Goal: Task Accomplishment & Management: Complete application form

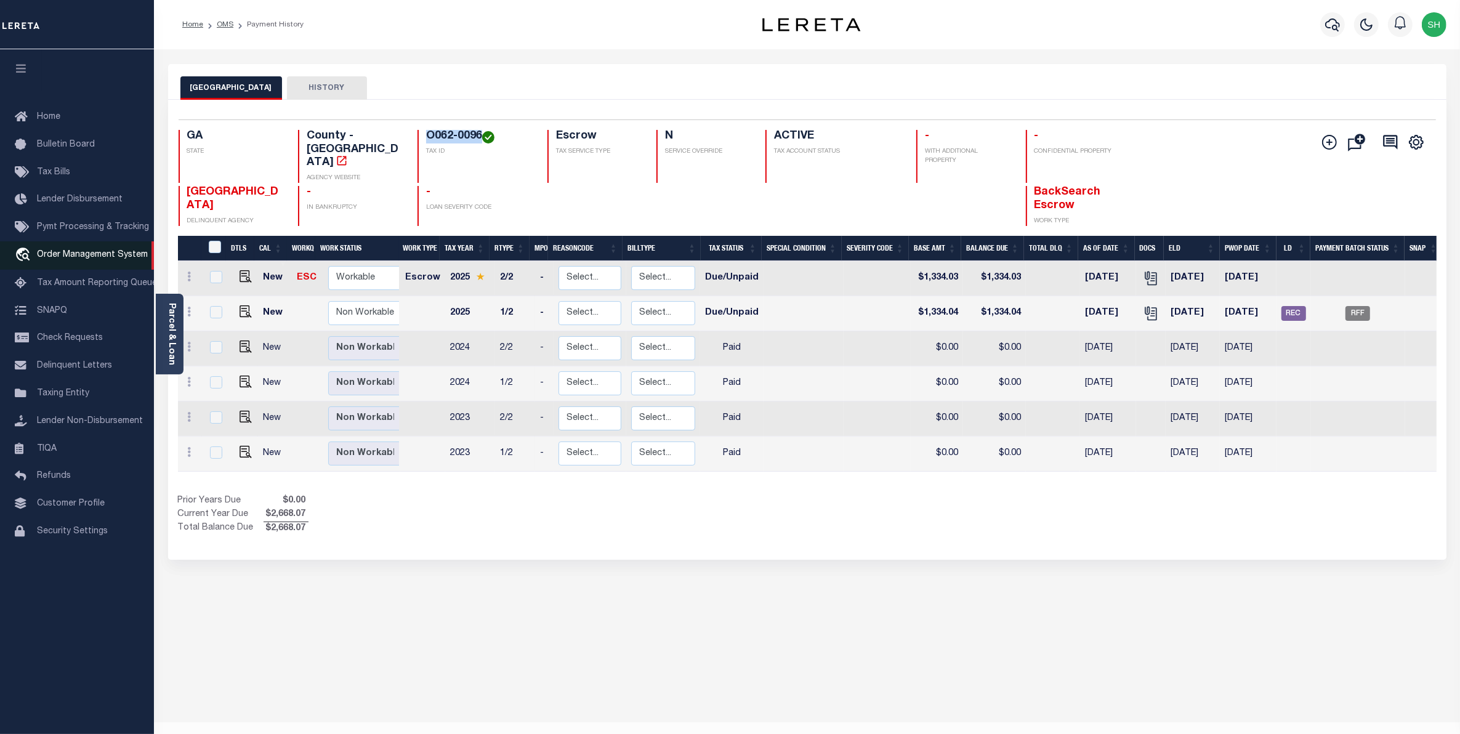
click at [86, 259] on span "Order Management System" at bounding box center [92, 255] width 111 height 9
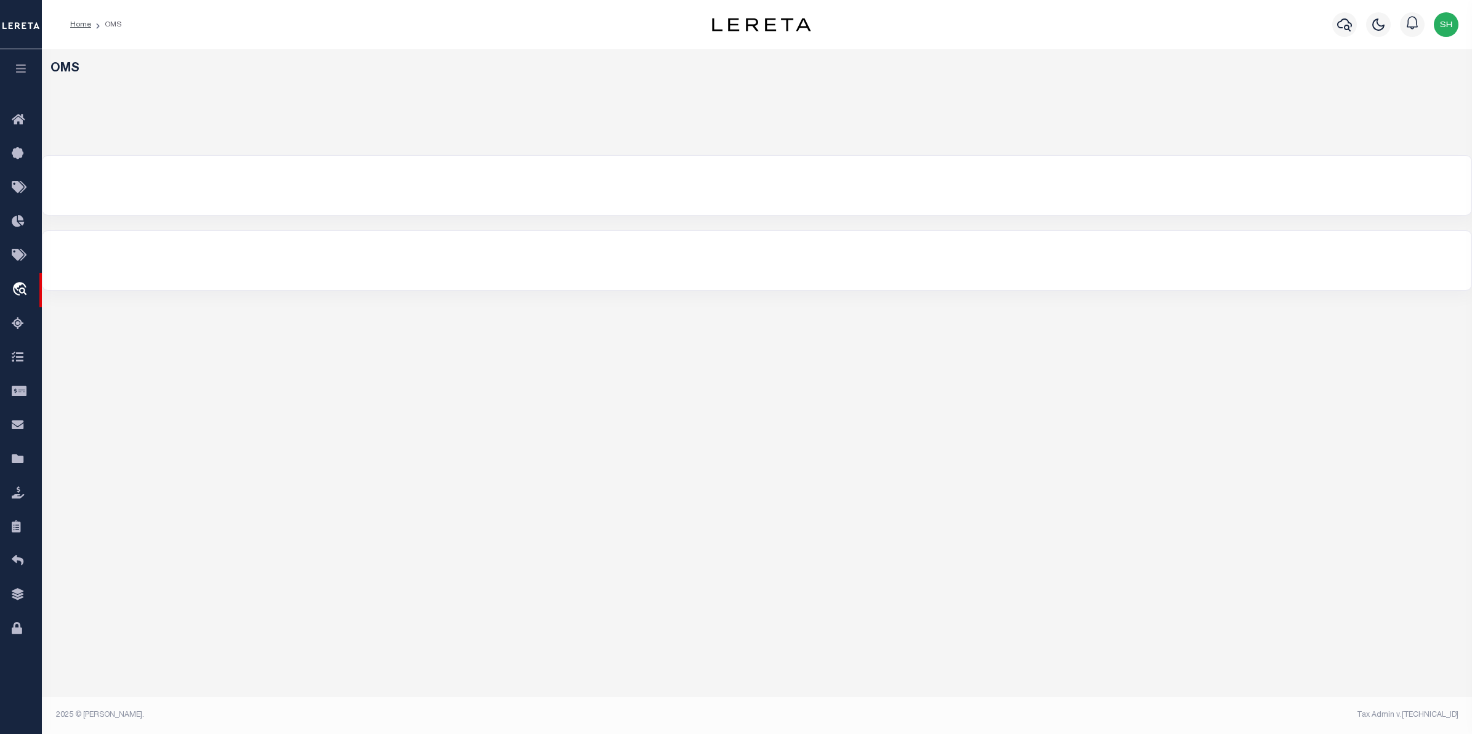
select select "200"
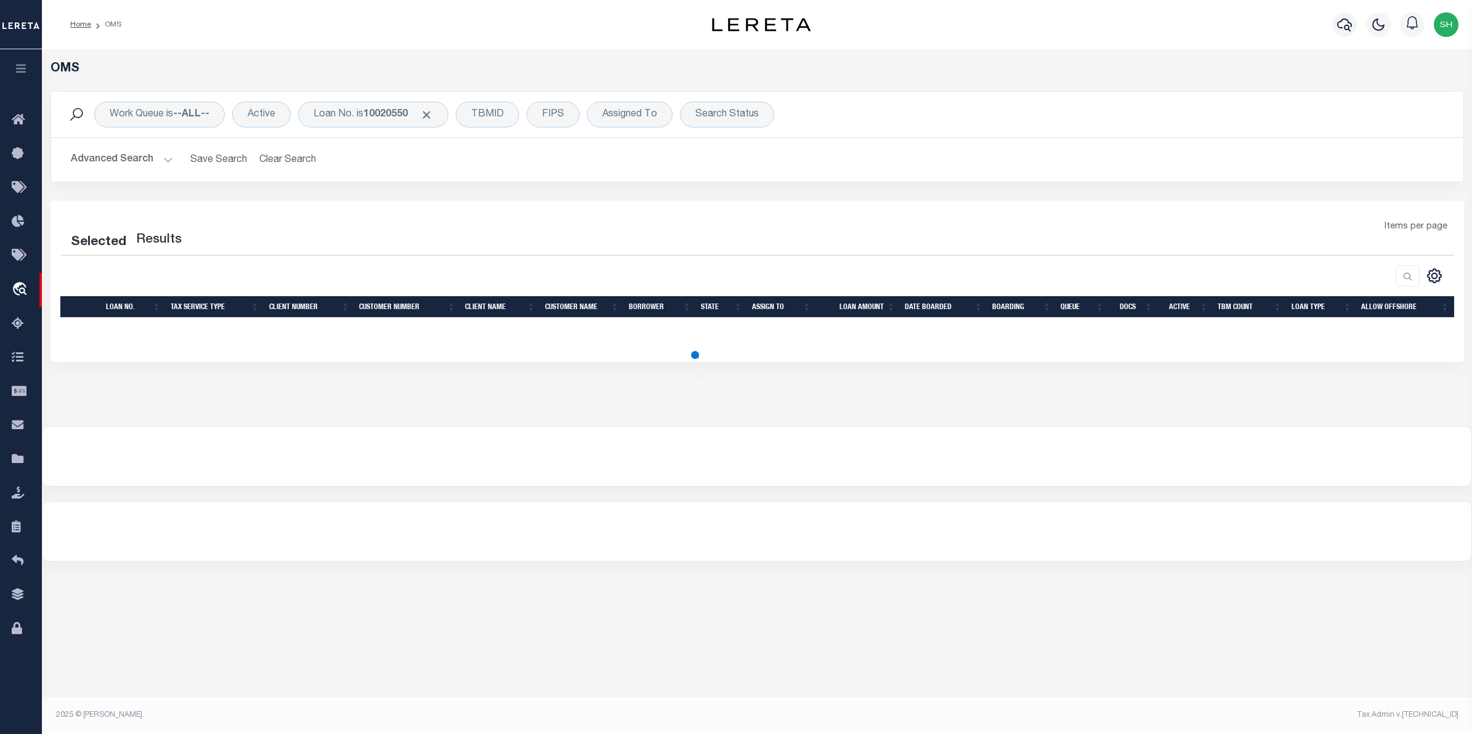
select select "200"
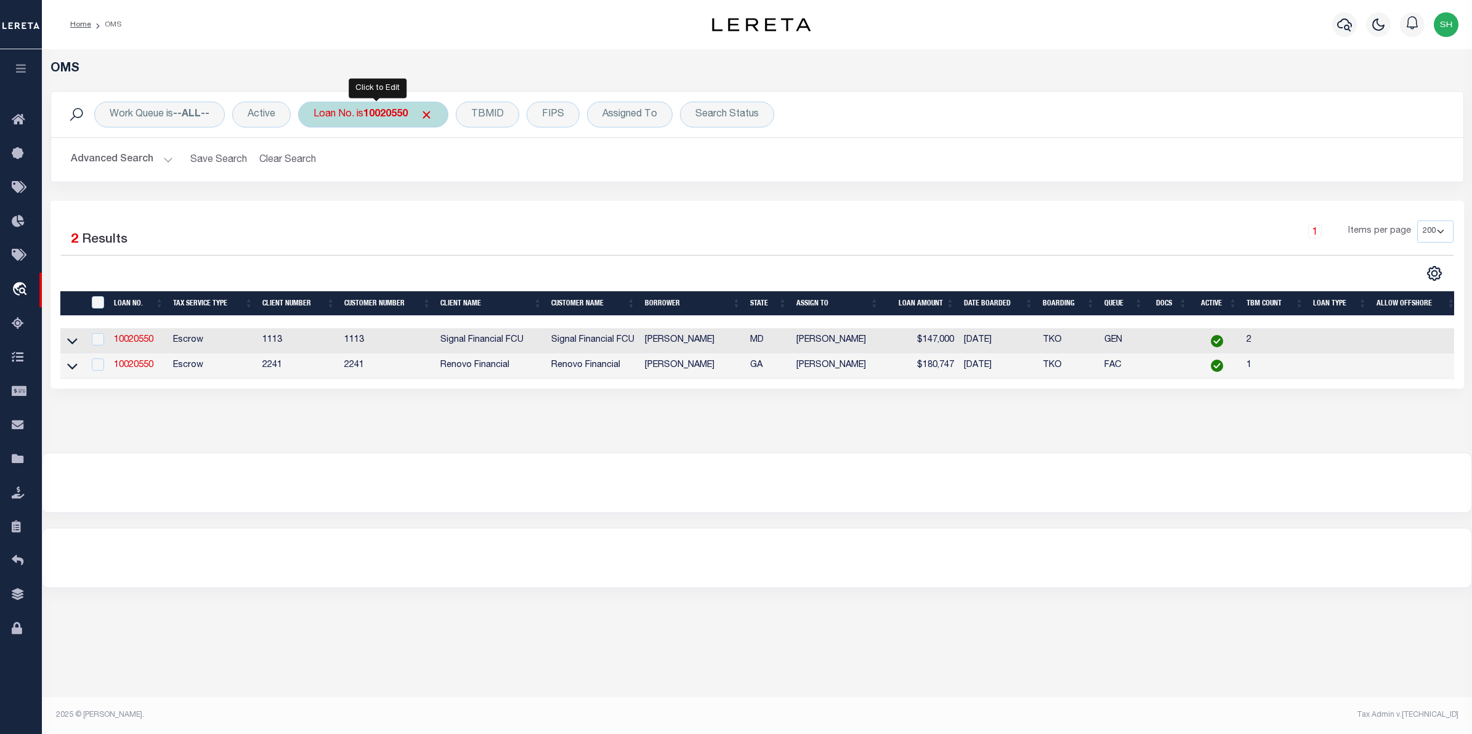
click at [379, 121] on div "Loan No. is 10020550" at bounding box center [373, 115] width 150 height 26
type input "128737"
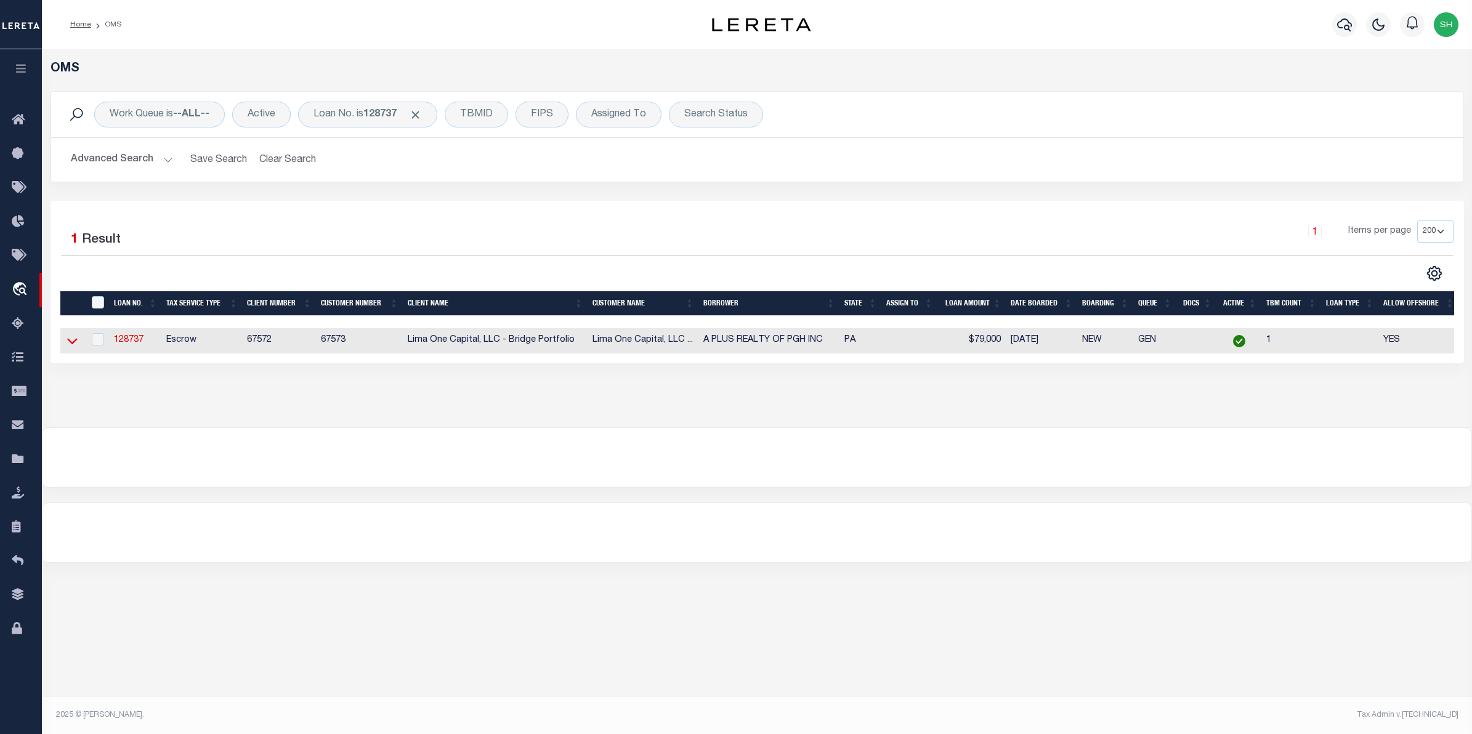
click at [74, 347] on icon at bounding box center [72, 340] width 10 height 13
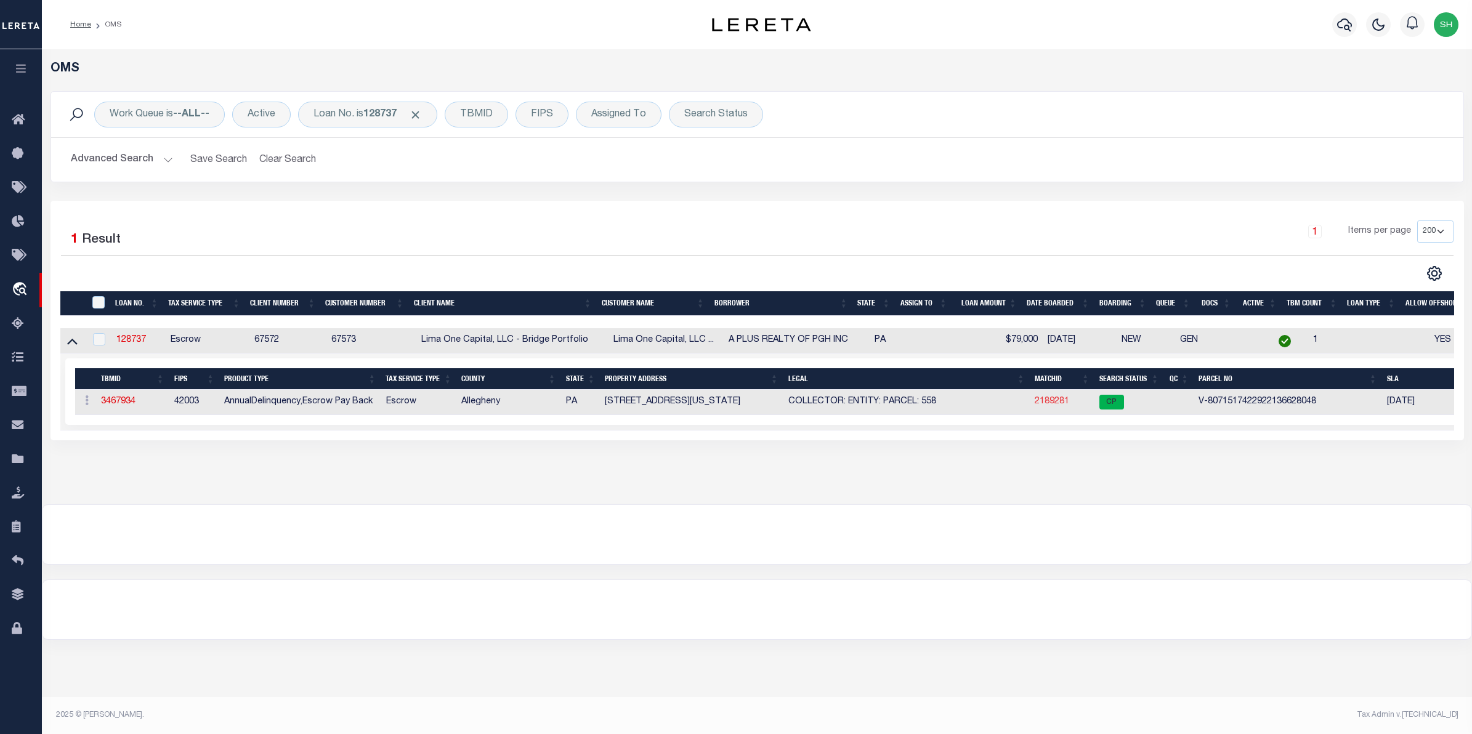
click at [1059, 404] on link "2189281" at bounding box center [1051, 401] width 34 height 9
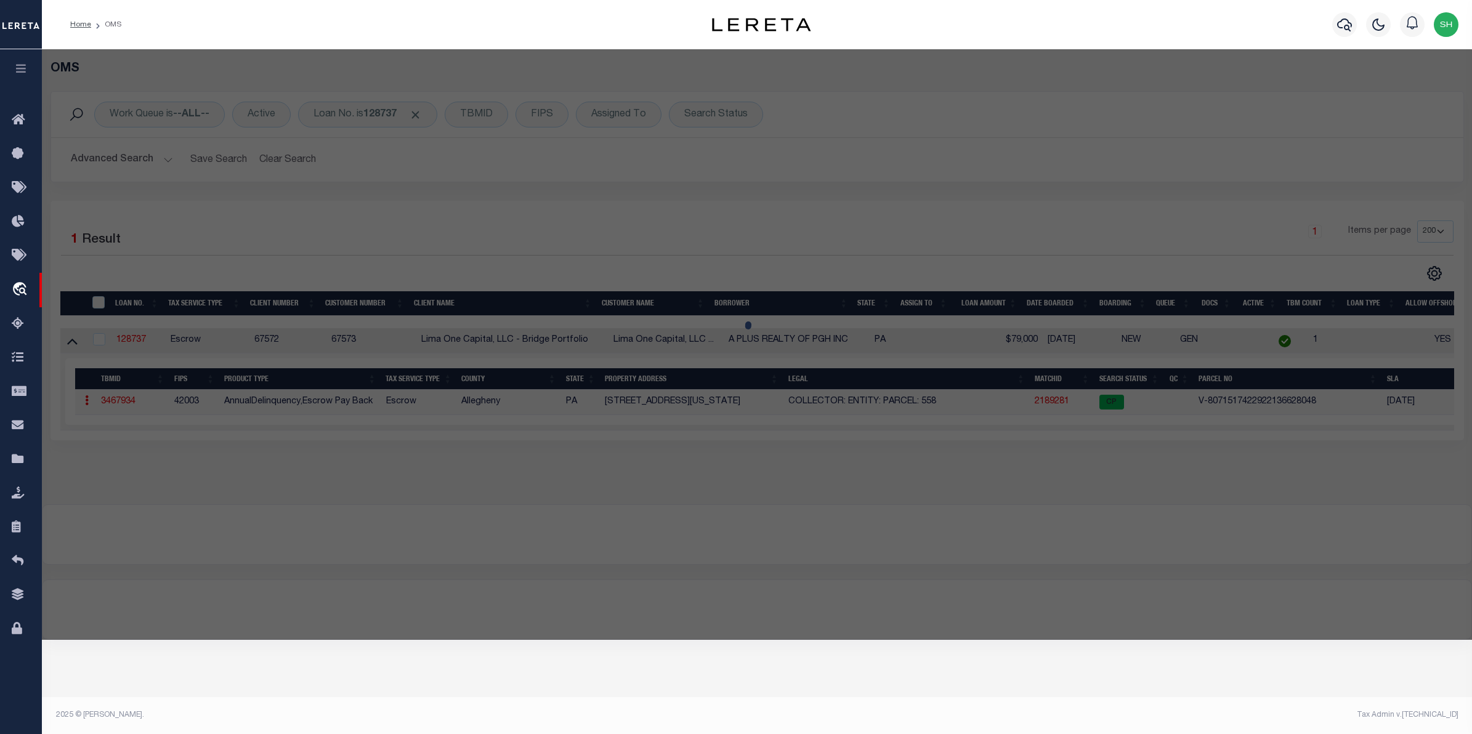
checkbox input "false"
select select "CP"
select select "AGW"
select select
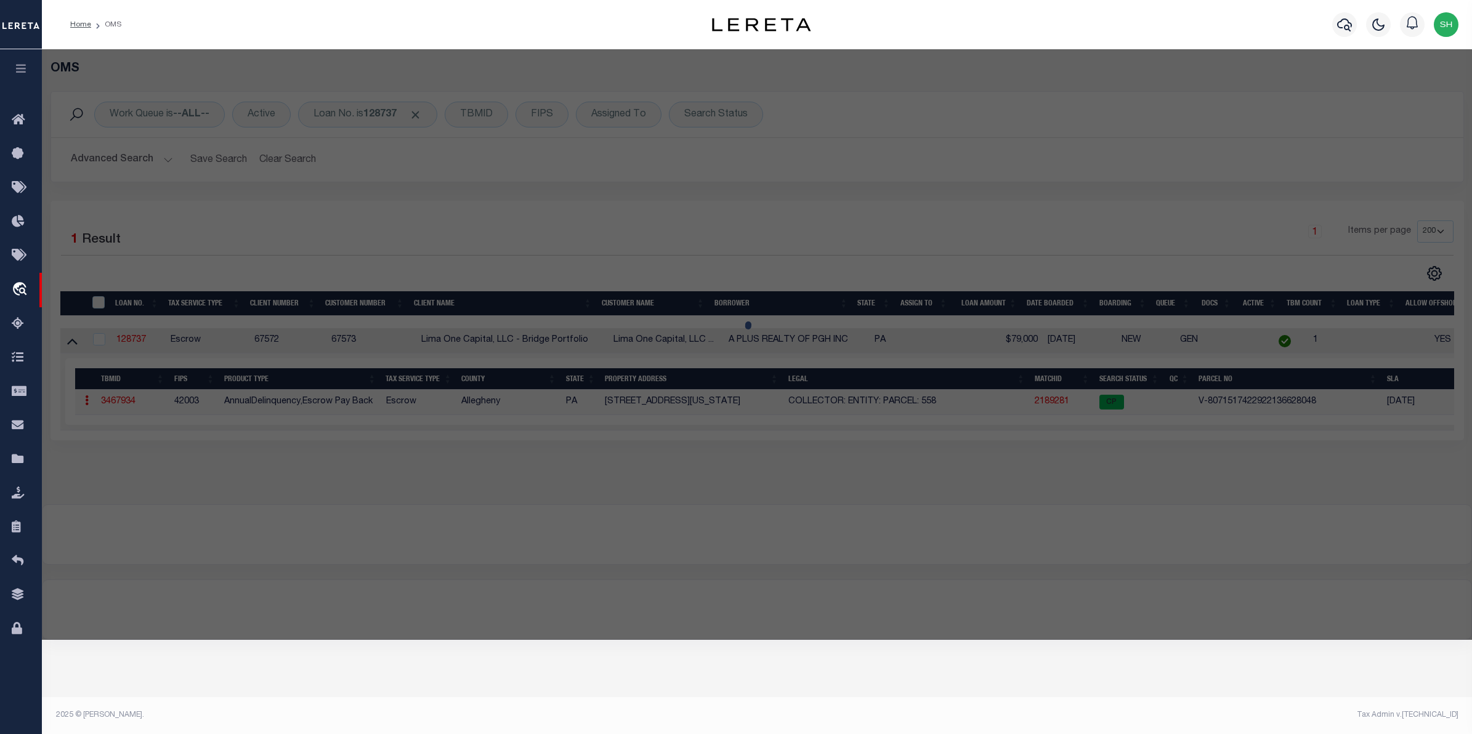
type input "[STREET_ADDRESS][US_STATE]"
checkbox input "false"
type input "GLASSPORT PA 15045"
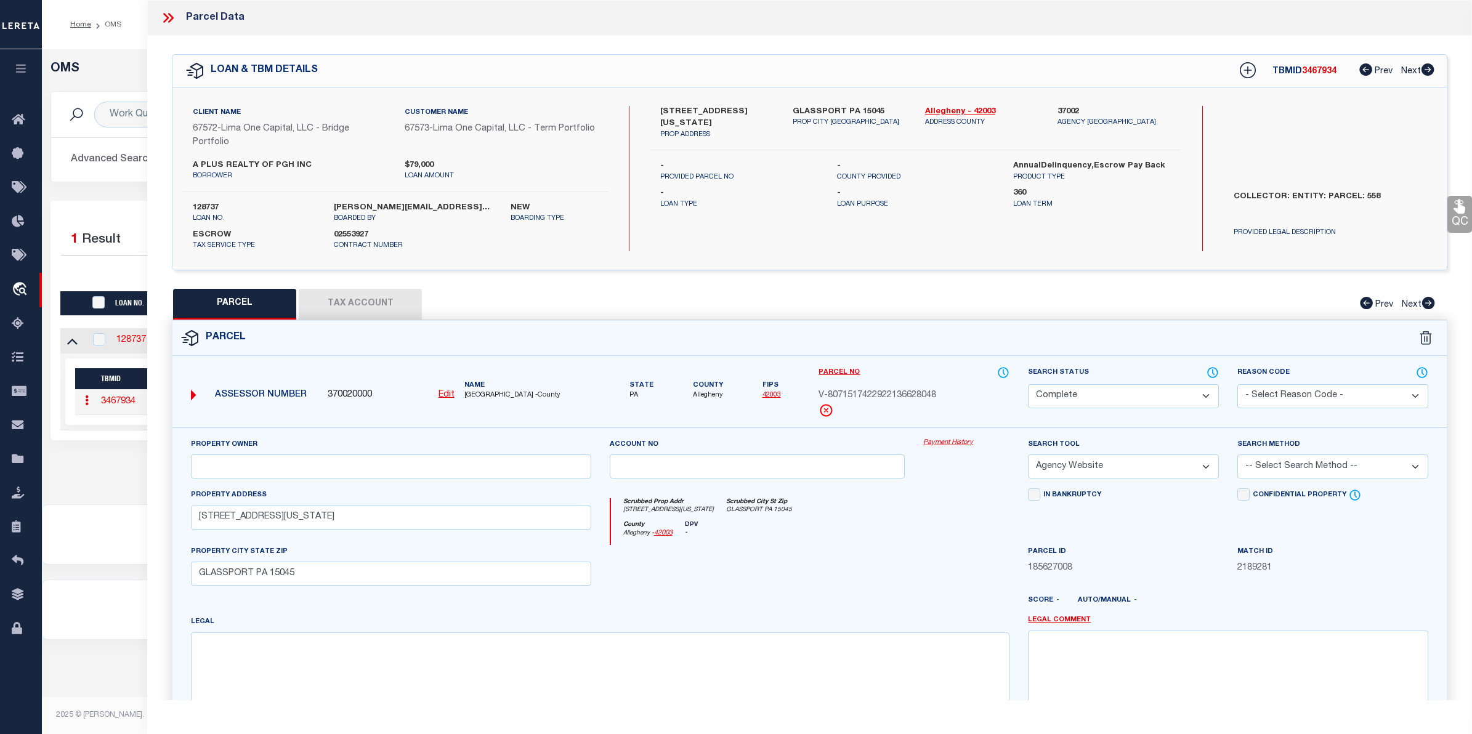
click at [934, 448] on link "Payment History" at bounding box center [966, 443] width 86 height 10
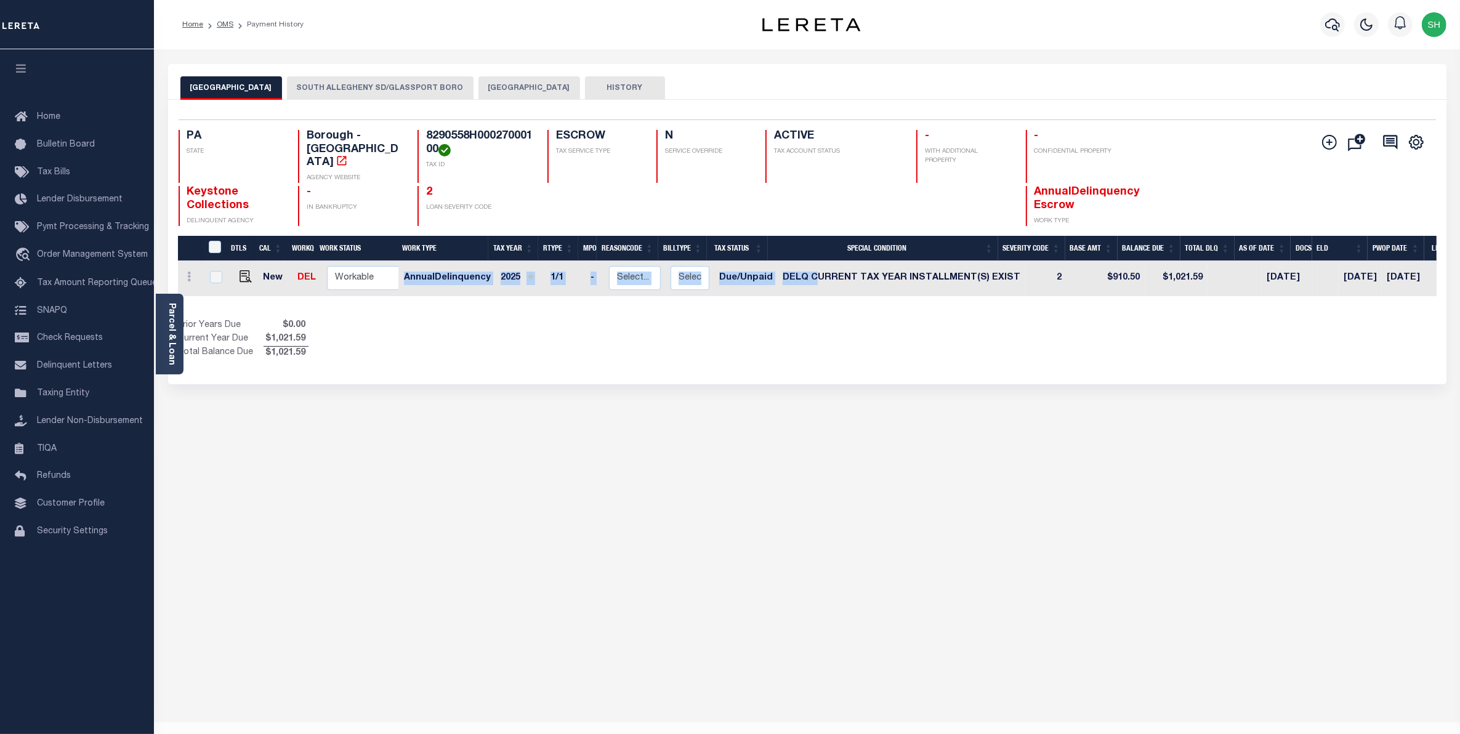
drag, startPoint x: 807, startPoint y: 284, endPoint x: 939, endPoint y: 288, distance: 131.8
click at [939, 288] on div "DTLS CAL WorkQ Work Status Work Type Tax Year RType MPO ReasonCode BillType Tax…" at bounding box center [807, 278] width 1259 height 35
click at [663, 693] on div "GLASSPORT BOROUGH SOUTH ALLEGHENY SD/GLASSPORT BORO ALLEGHENY COUNTY HISTORY 1 1" at bounding box center [807, 411] width 1297 height 695
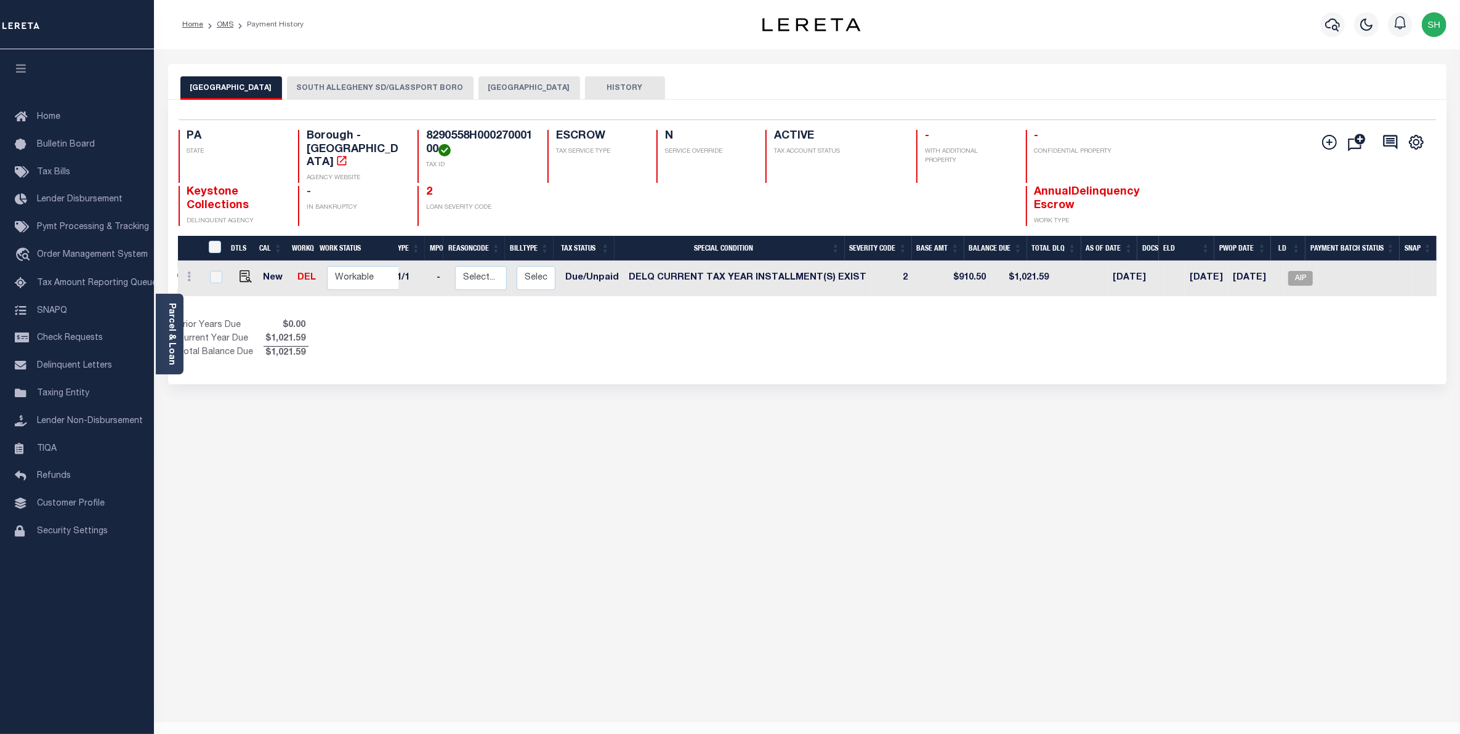
click at [431, 87] on button "SOUTH ALLEGHENY SD/GLASSPORT BORO" at bounding box center [380, 87] width 187 height 23
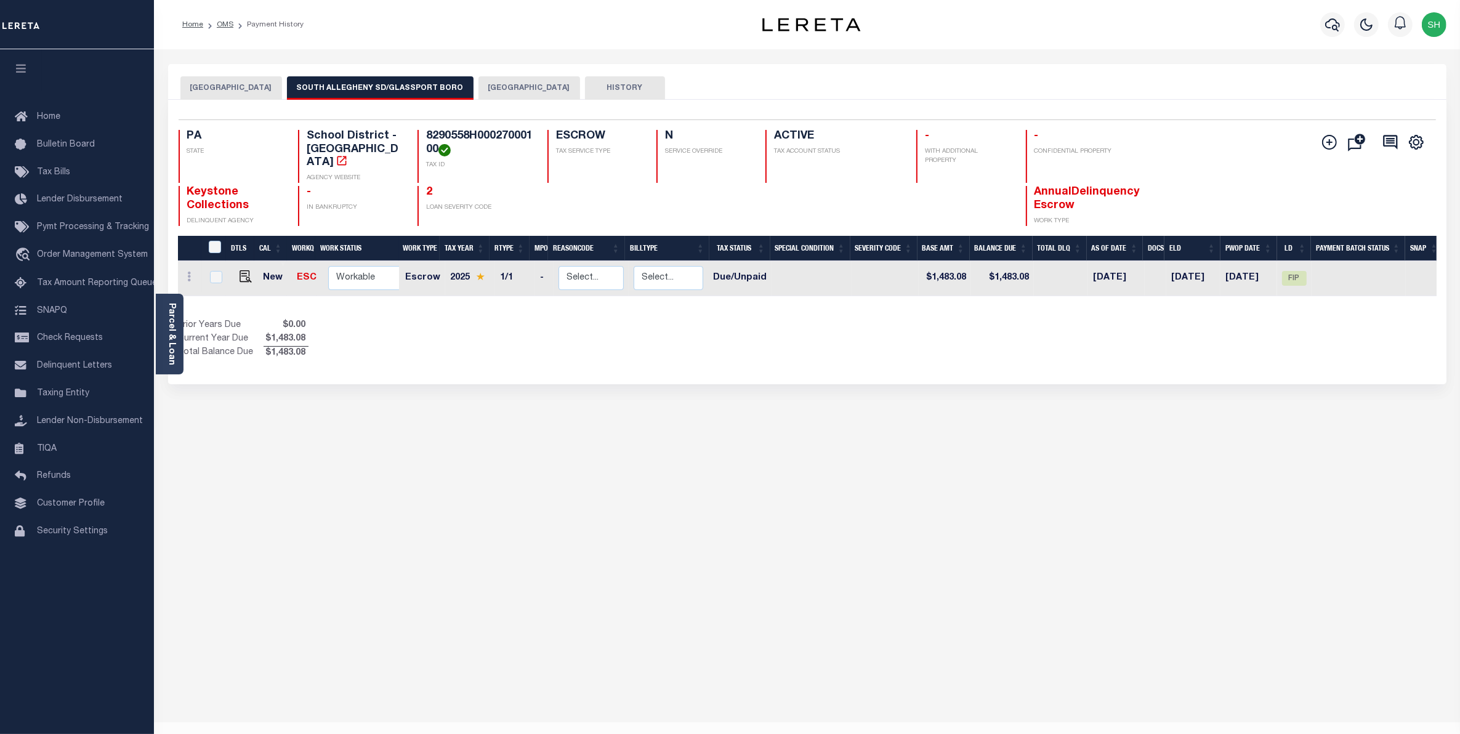
click at [232, 92] on button "[GEOGRAPHIC_DATA]" at bounding box center [231, 87] width 102 height 23
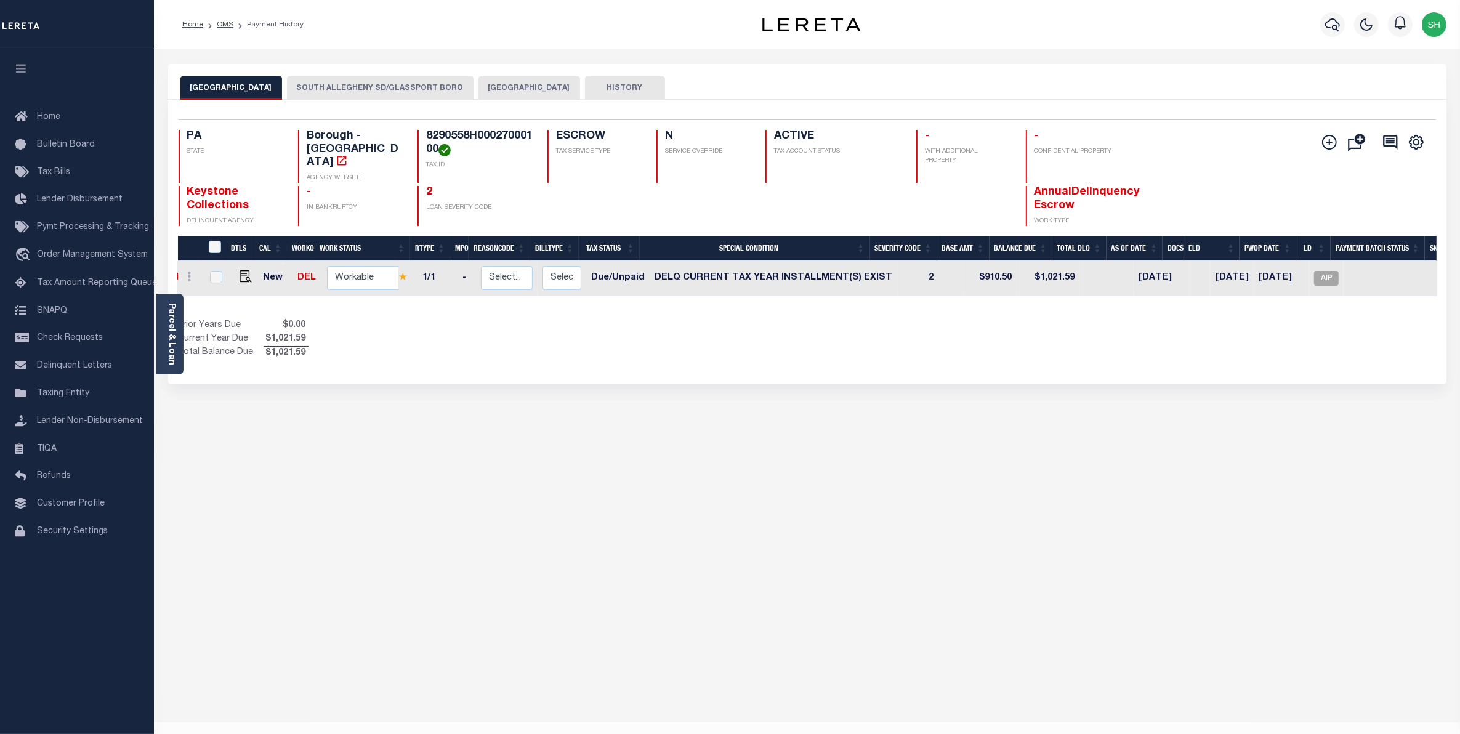
scroll to position [0, 130]
click at [353, 83] on button "SOUTH ALLEGHENY SD/GLASSPORT BORO" at bounding box center [380, 87] width 187 height 23
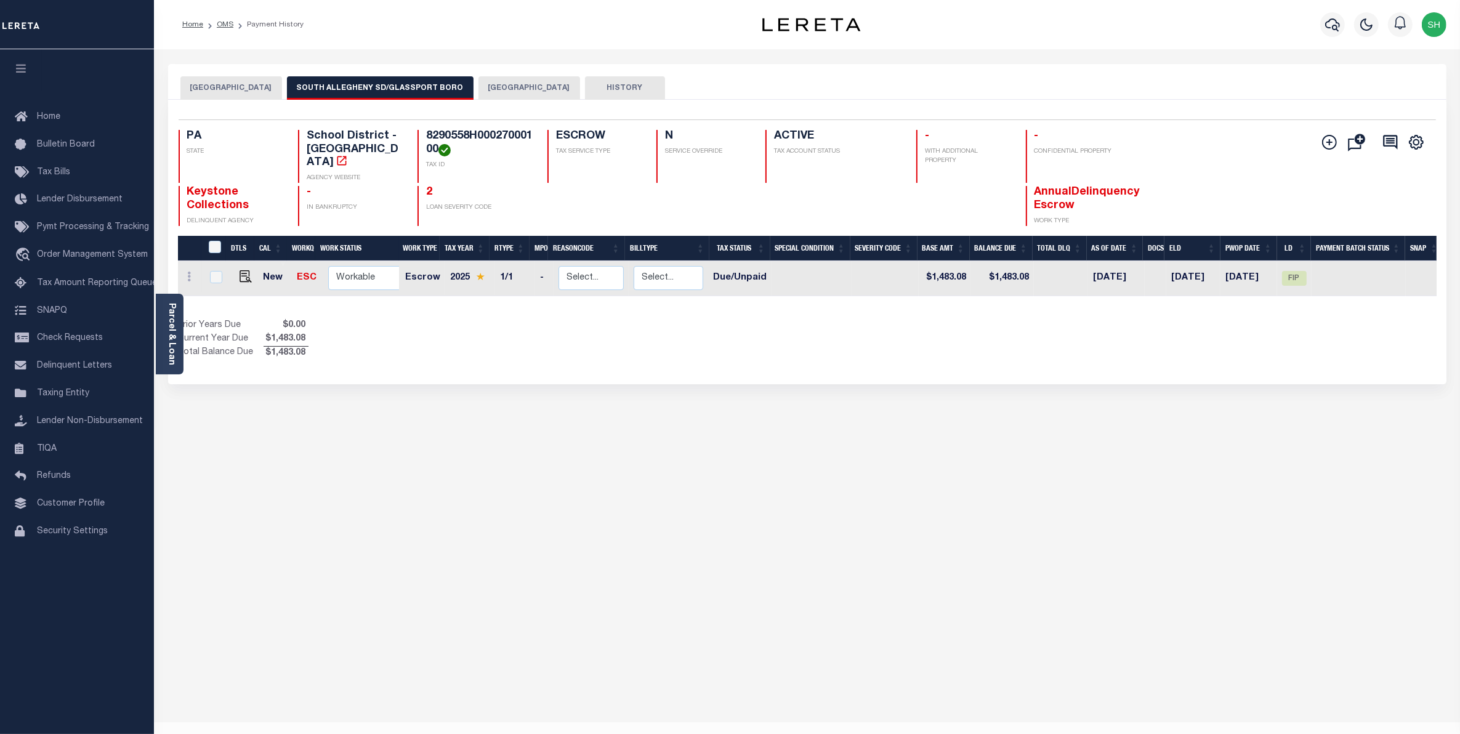
click at [488, 90] on button "[GEOGRAPHIC_DATA]" at bounding box center [529, 87] width 102 height 23
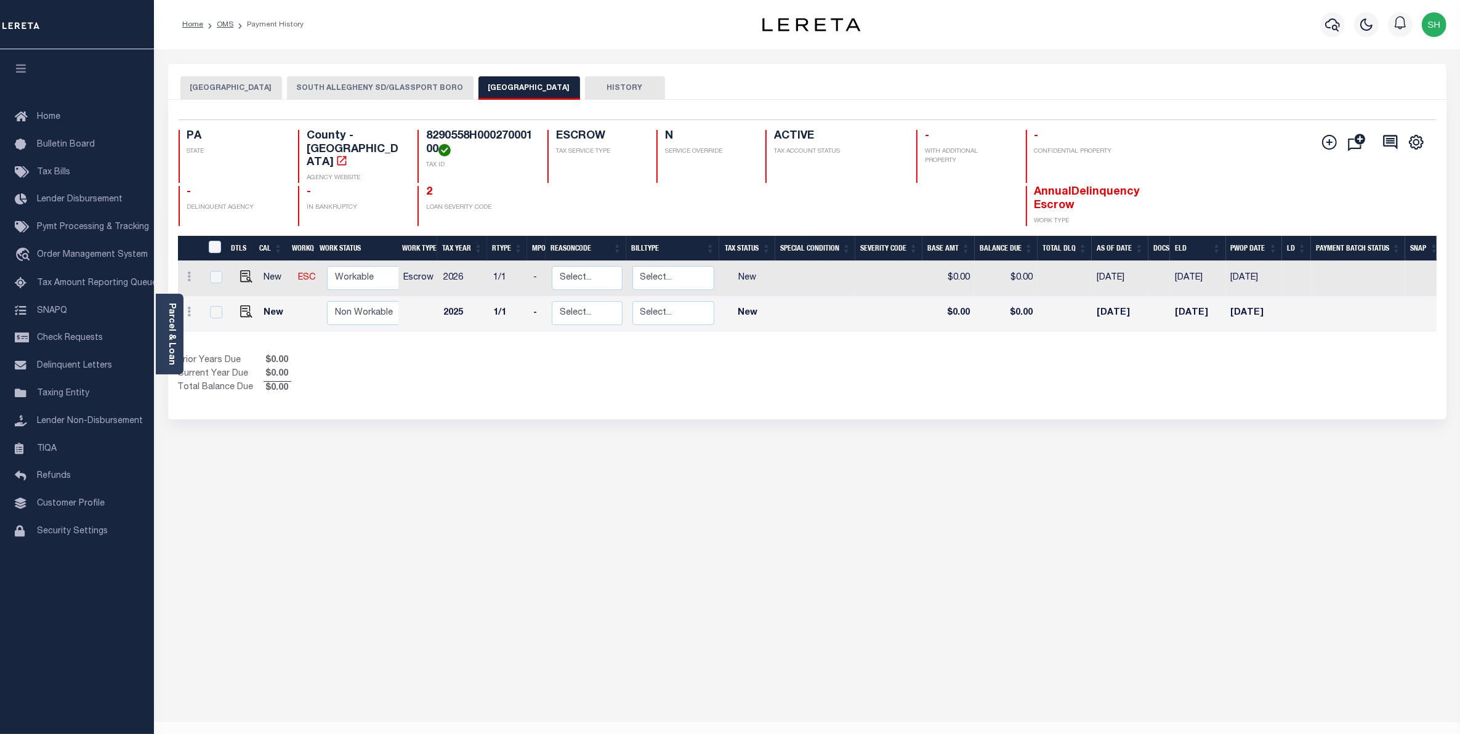
click at [700, 627] on div "GLASSPORT BOROUGH SOUTH ALLEGHENY SD/GLASSPORT BORO ALLEGHENY COUNTY HISTORY 2 1" at bounding box center [807, 411] width 1297 height 695
click at [700, 618] on div "GLASSPORT BOROUGH SOUTH ALLEGHENY SD/GLASSPORT BORO ALLEGHENY COUNTY HISTORY 2 1" at bounding box center [807, 411] width 1297 height 695
drag, startPoint x: 436, startPoint y: 151, endPoint x: 422, endPoint y: 136, distance: 20.0
click at [422, 136] on div "8290558H00027000100 TAX ID" at bounding box center [474, 156] width 115 height 53
copy h4 "8290558H00027000100"
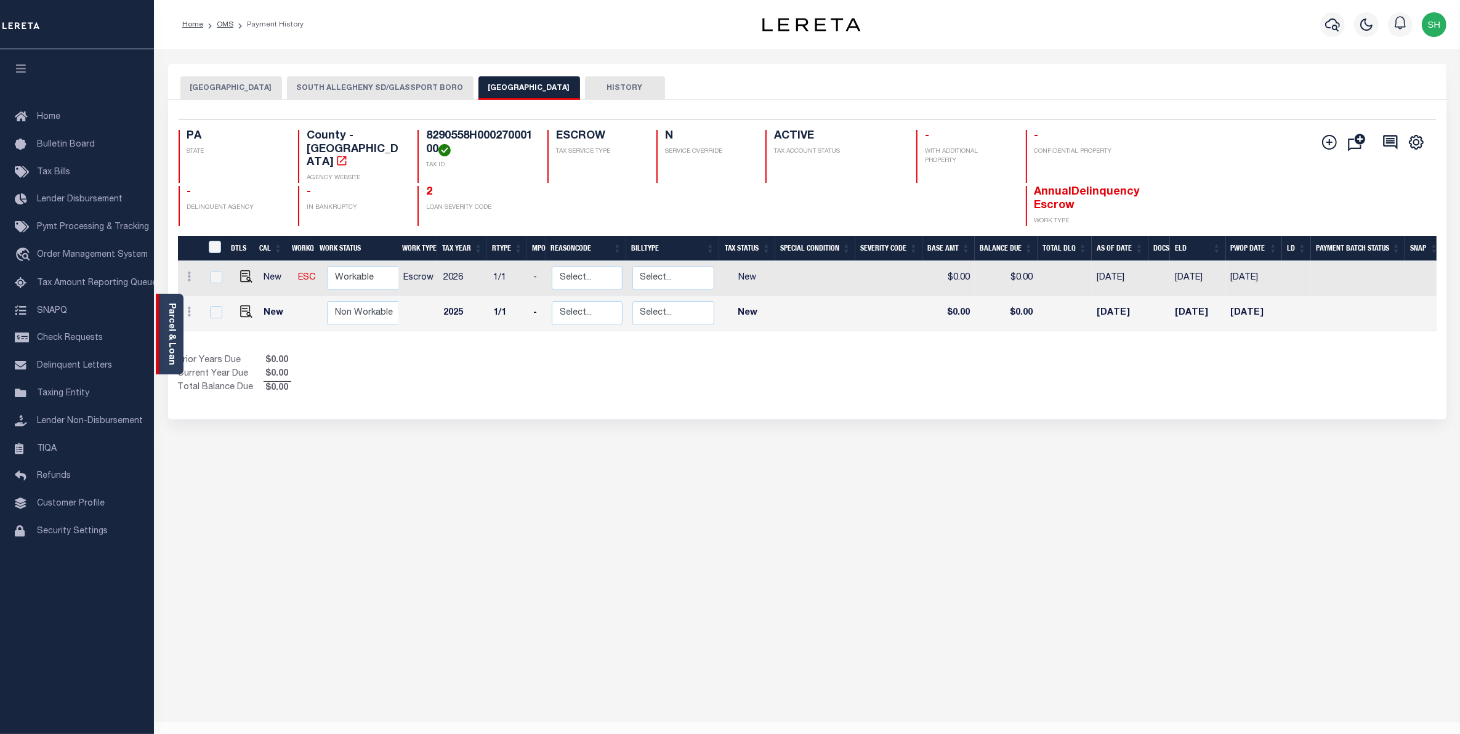
click at [180, 324] on div "Parcel & Loan" at bounding box center [170, 334] width 28 height 81
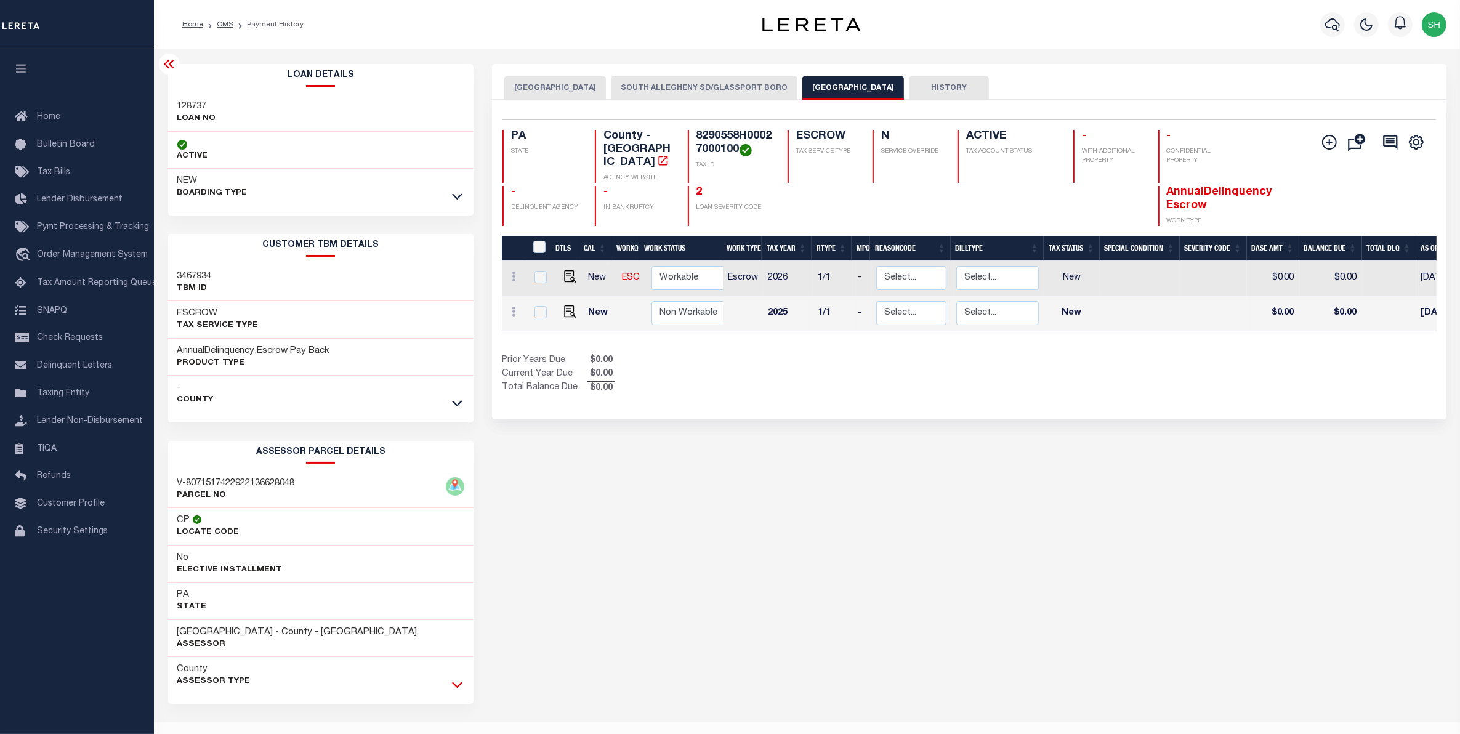
click at [459, 682] on icon at bounding box center [457, 684] width 10 height 13
click at [653, 87] on button "SOUTH ALLEGHENY SD/GLASSPORT BORO" at bounding box center [704, 87] width 187 height 23
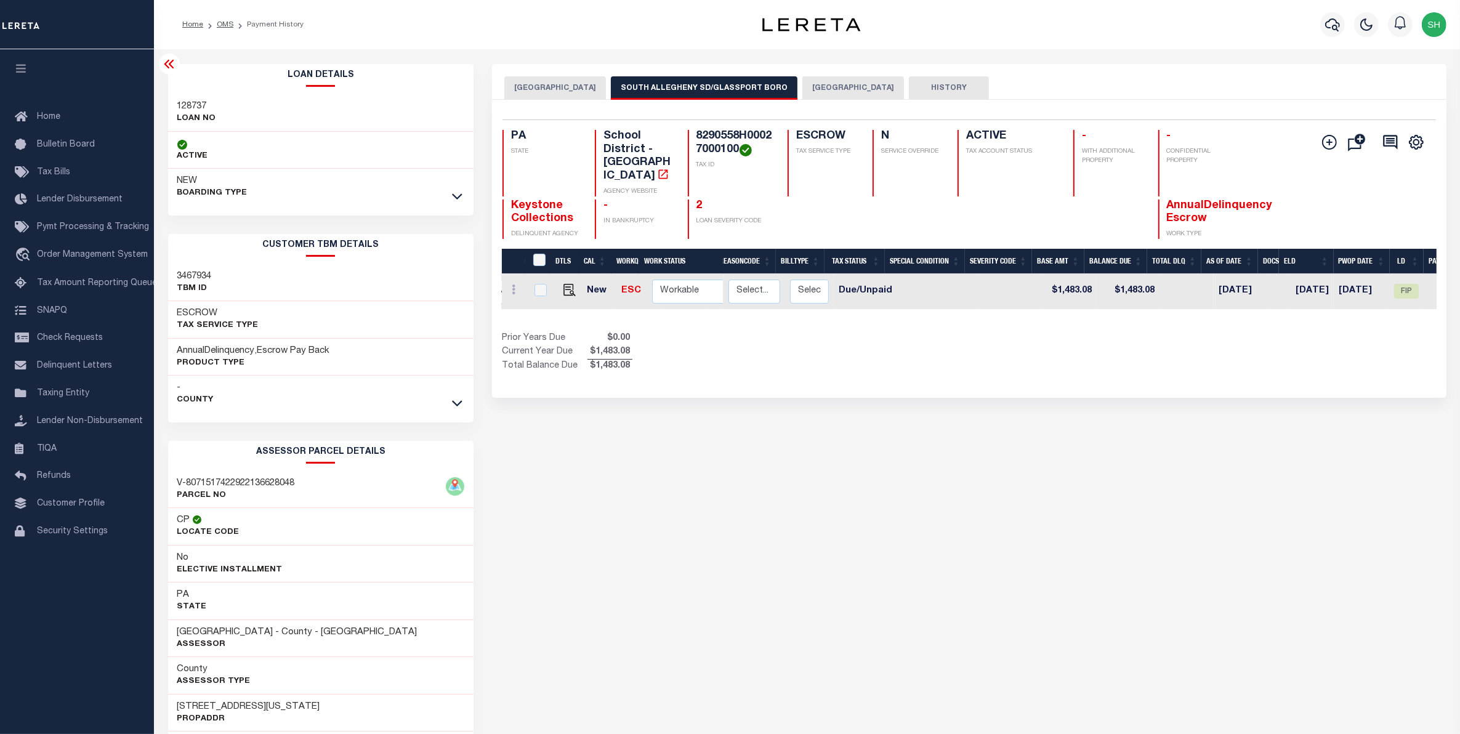
scroll to position [0, 157]
click at [571, 89] on button "[GEOGRAPHIC_DATA]" at bounding box center [555, 87] width 102 height 23
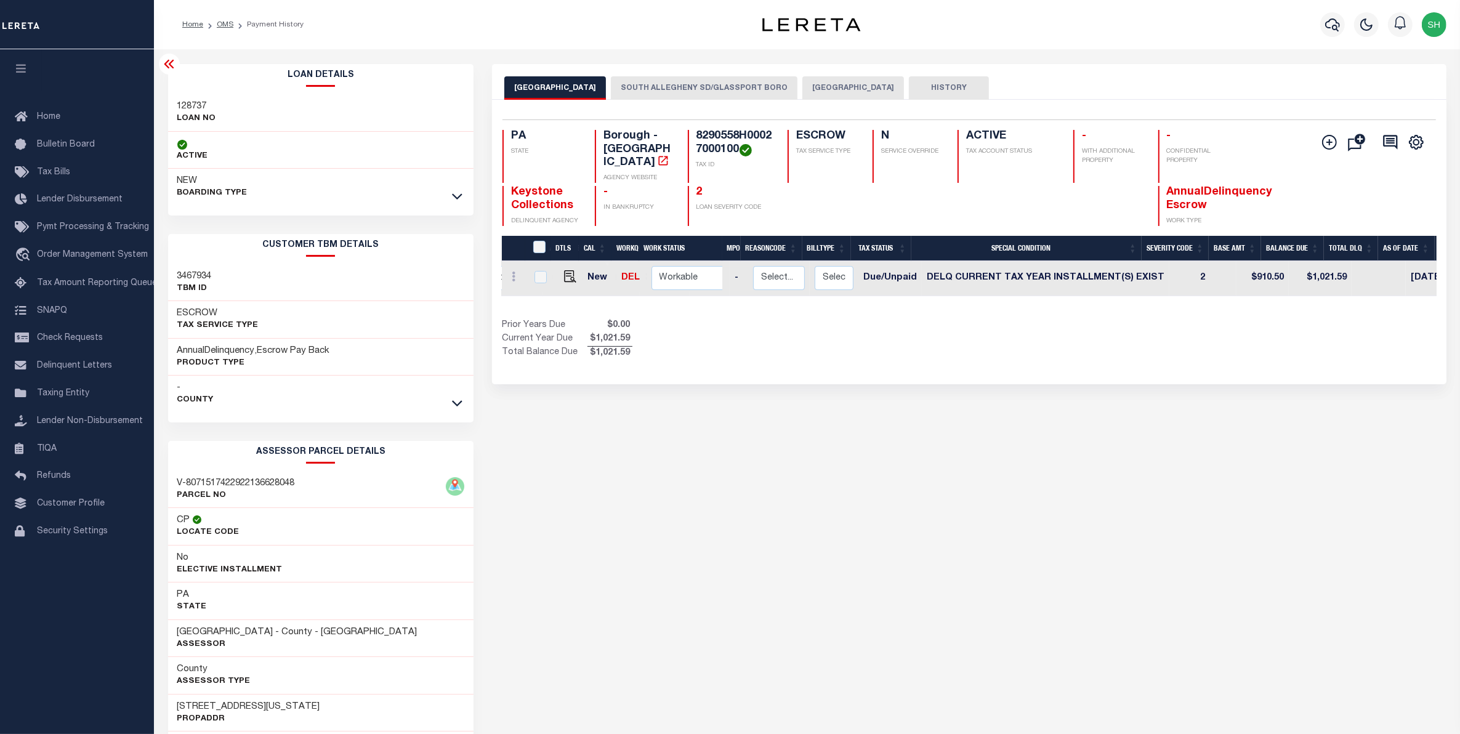
scroll to position [0, 182]
click at [643, 89] on button "SOUTH ALLEGHENY SD/GLASSPORT BORO" at bounding box center [704, 87] width 187 height 23
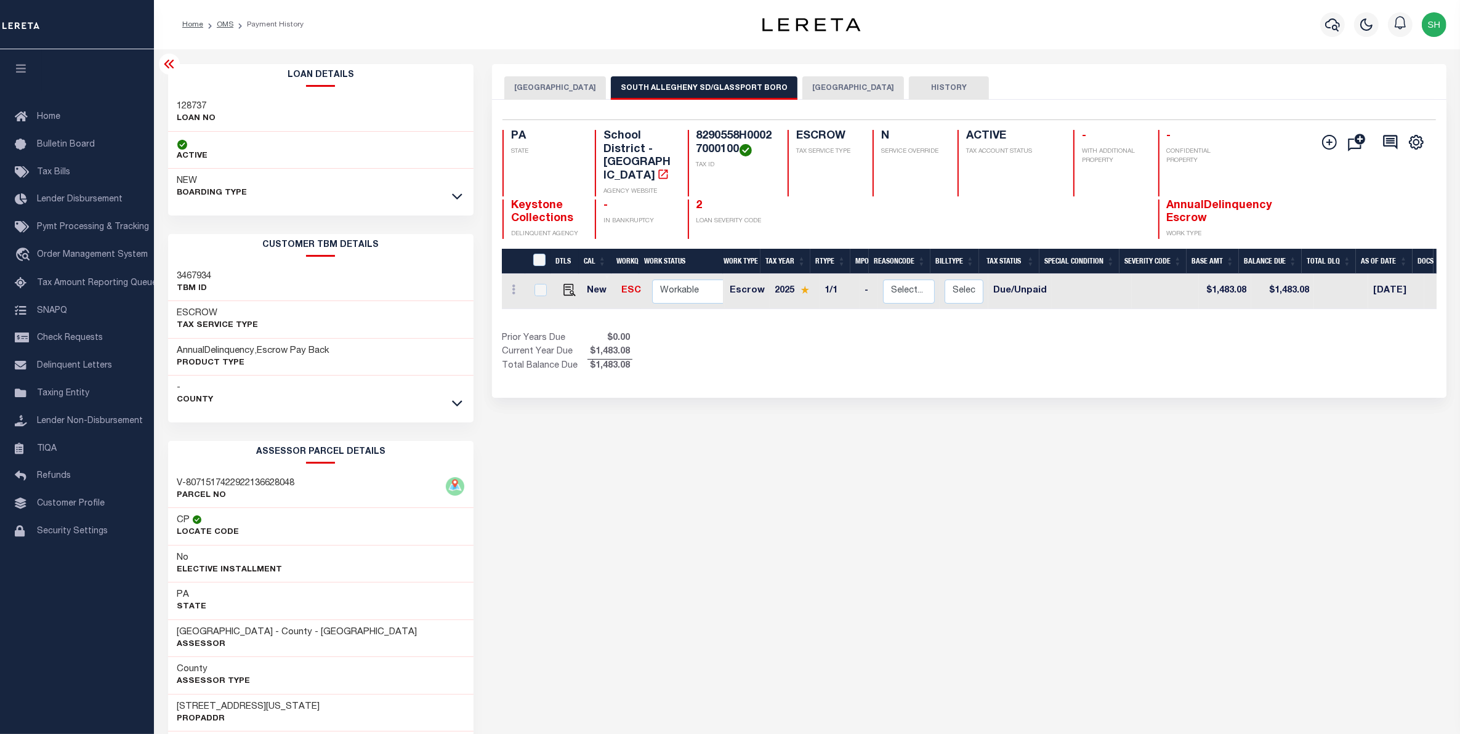
click at [808, 88] on button "[GEOGRAPHIC_DATA]" at bounding box center [853, 87] width 102 height 23
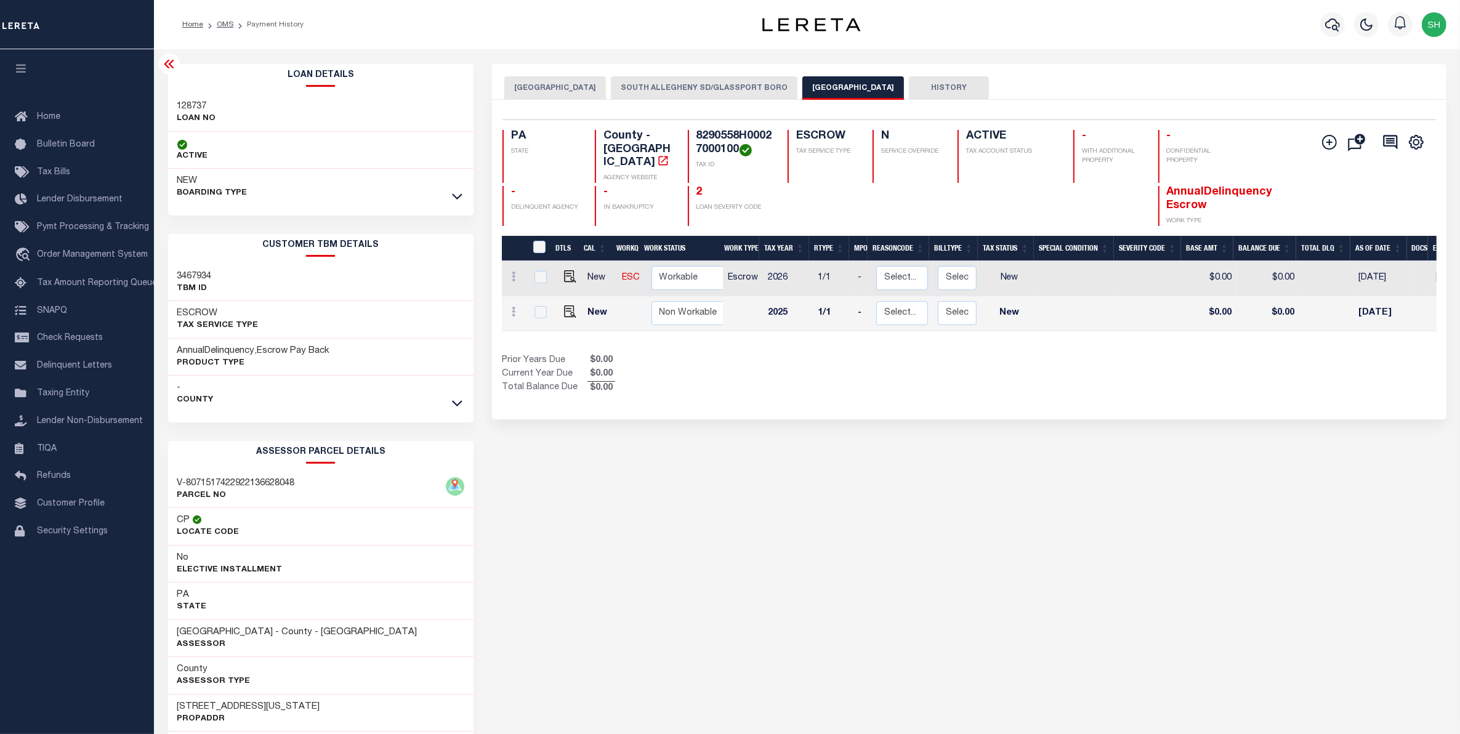
click at [547, 87] on button "[GEOGRAPHIC_DATA]" at bounding box center [555, 87] width 102 height 23
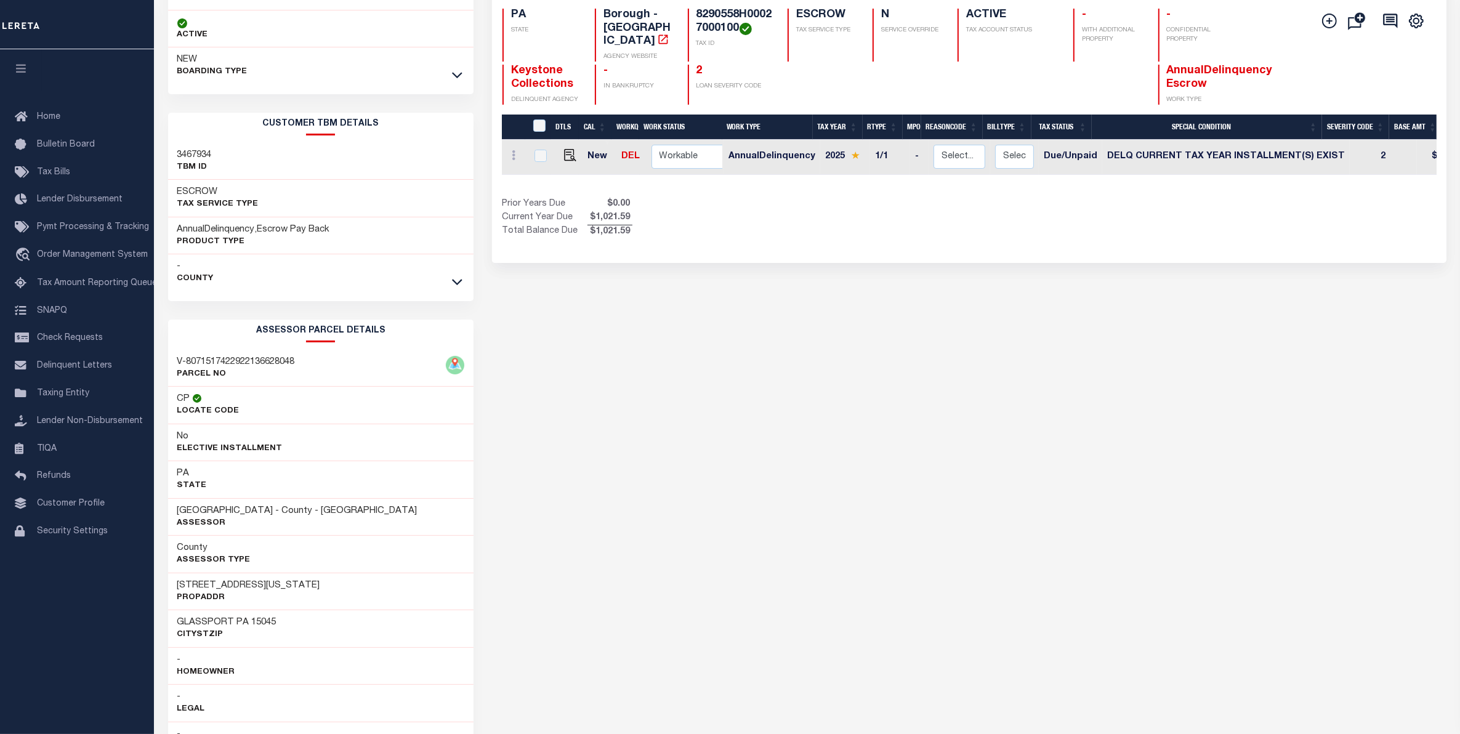
scroll to position [154, 0]
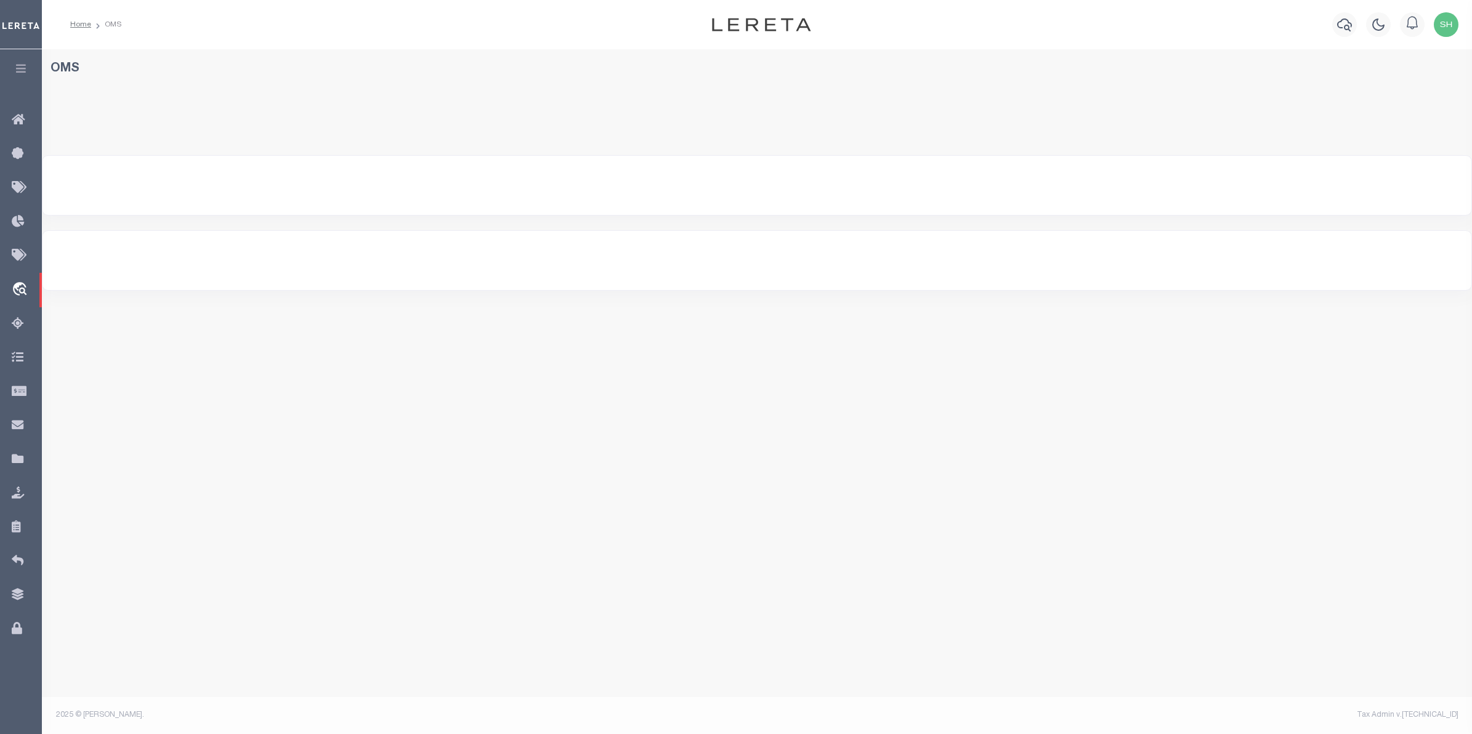
select select "200"
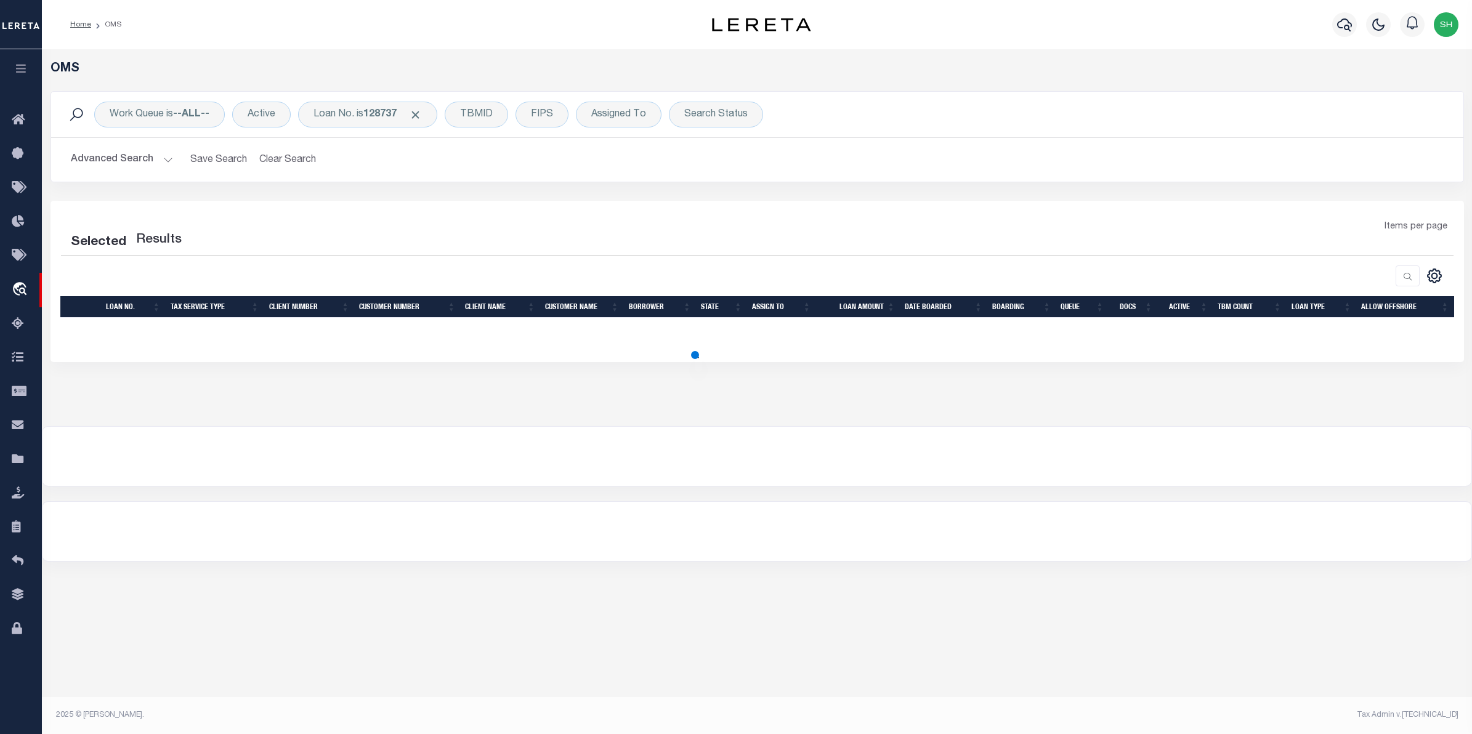
select select "200"
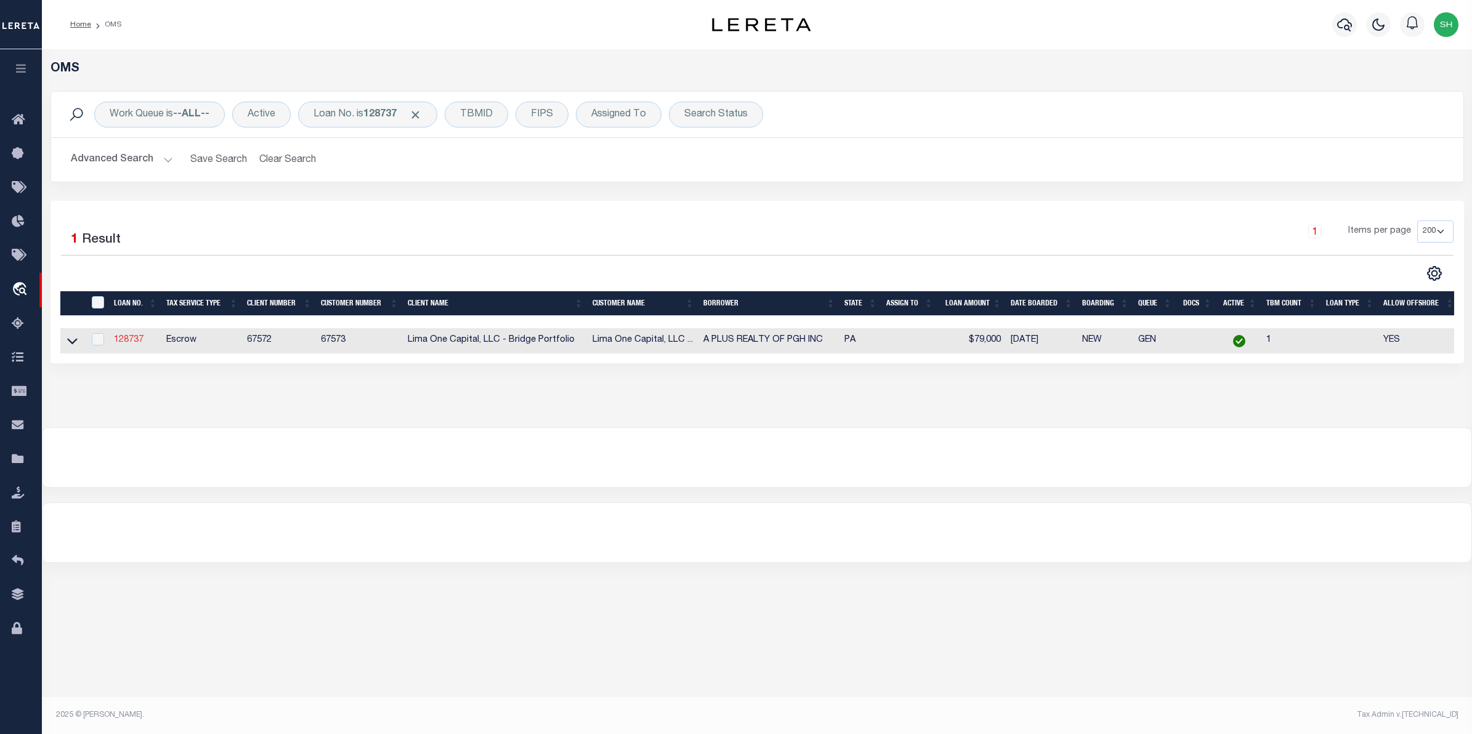
click at [124, 344] on link "128737" at bounding box center [129, 340] width 30 height 9
type input "128737"
type input "A PLUS REALTY OF PGH INC"
select select
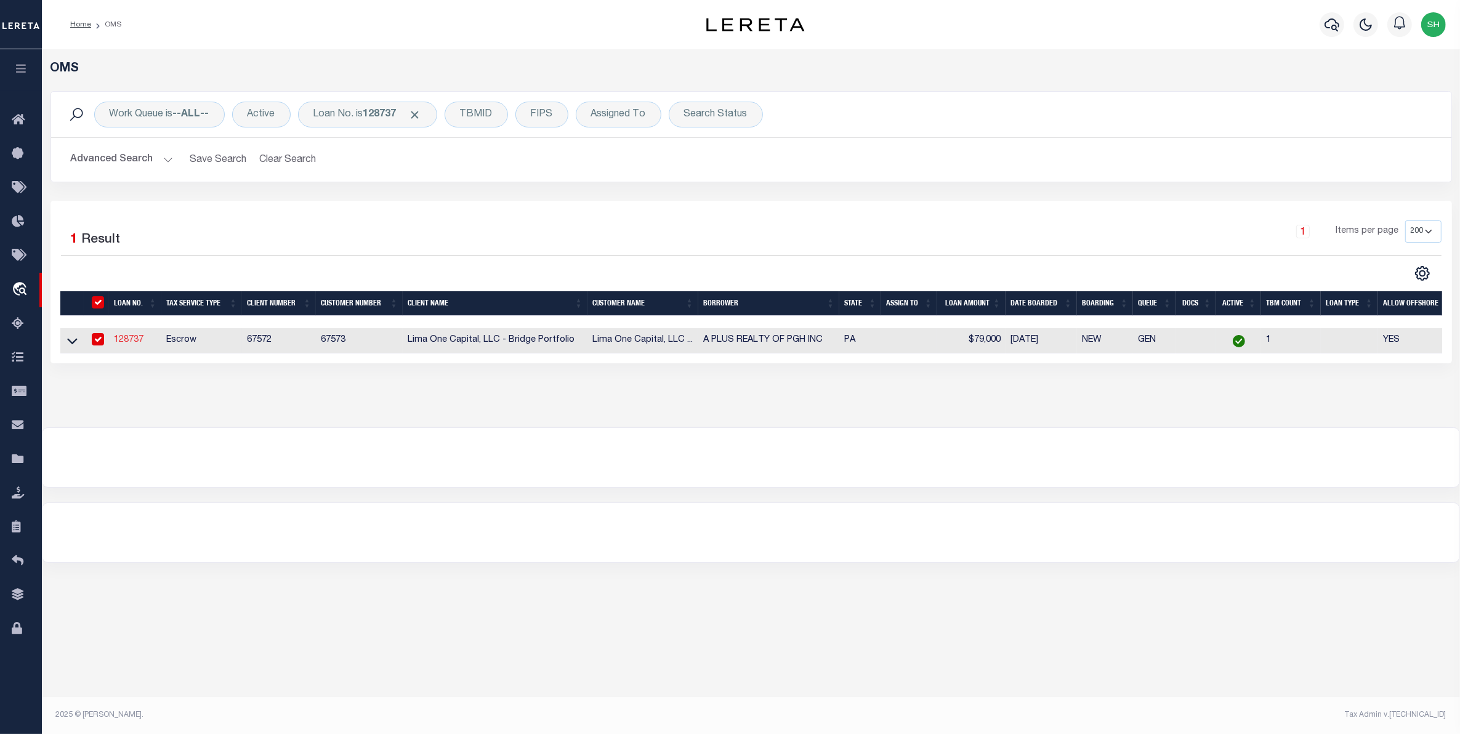
select select
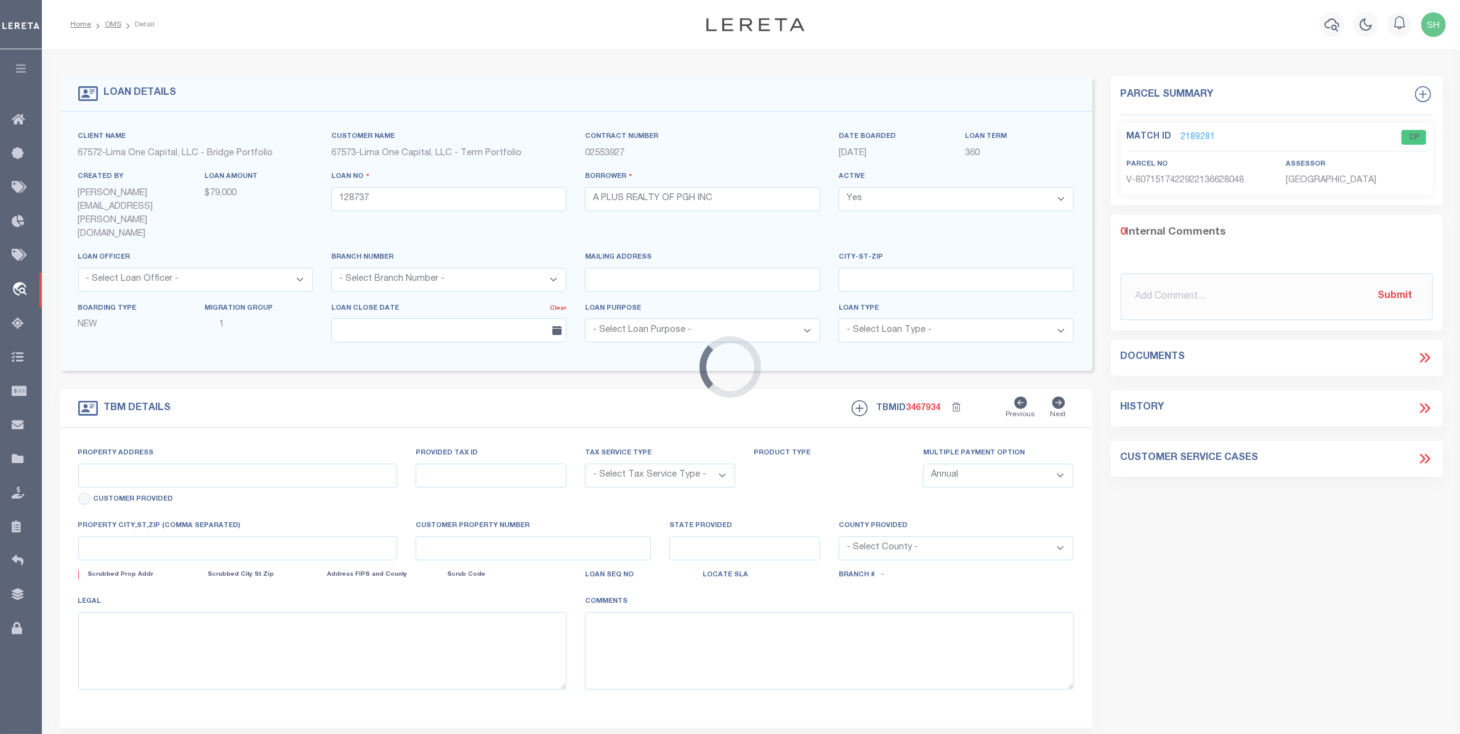
type input "[STREET_ADDRESS][US_STATE]"
radio input "true"
select select "Escrow"
select select
type input "GLASSPORT PA 15045"
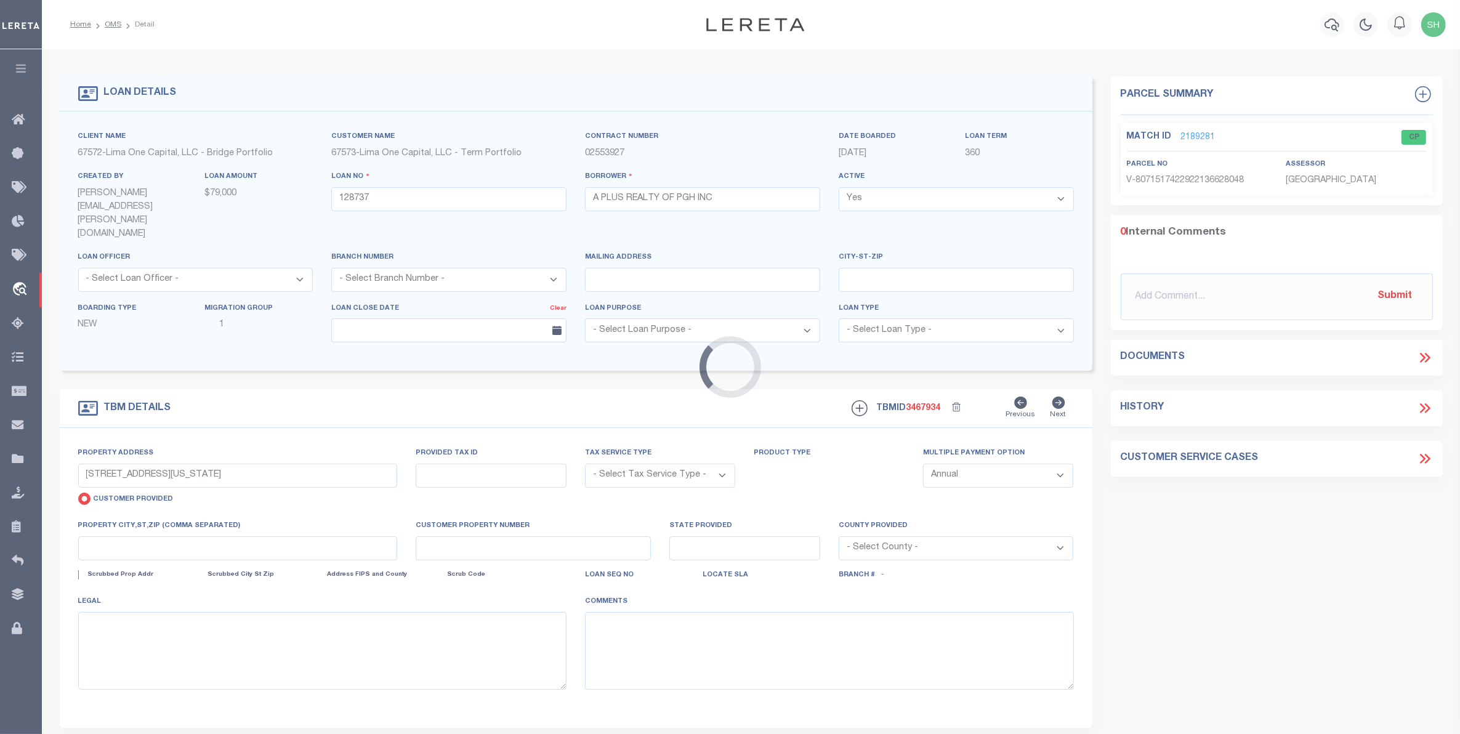
type input "128737-1"
type input "PA"
type textarea "COLLECTOR: ENTITY: PARCEL: 558"
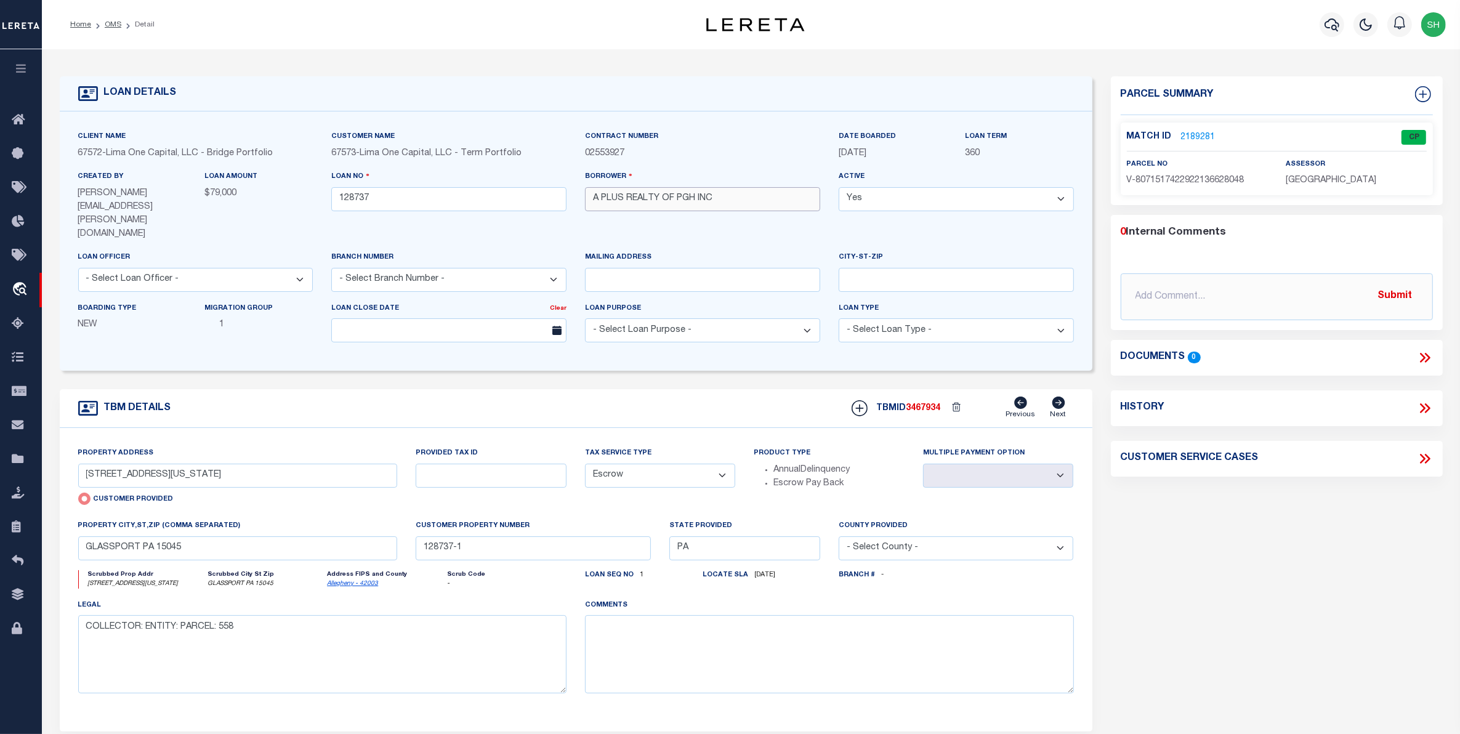
click at [719, 201] on input "A PLUS REALTY OF PGH INC" at bounding box center [702, 199] width 235 height 24
drag, startPoint x: 719, startPoint y: 201, endPoint x: 595, endPoint y: 201, distance: 123.8
click at [595, 201] on input "A PLUS REALTY OF PGH INC" at bounding box center [702, 199] width 235 height 24
click at [1189, 134] on link "2189281" at bounding box center [1198, 137] width 34 height 13
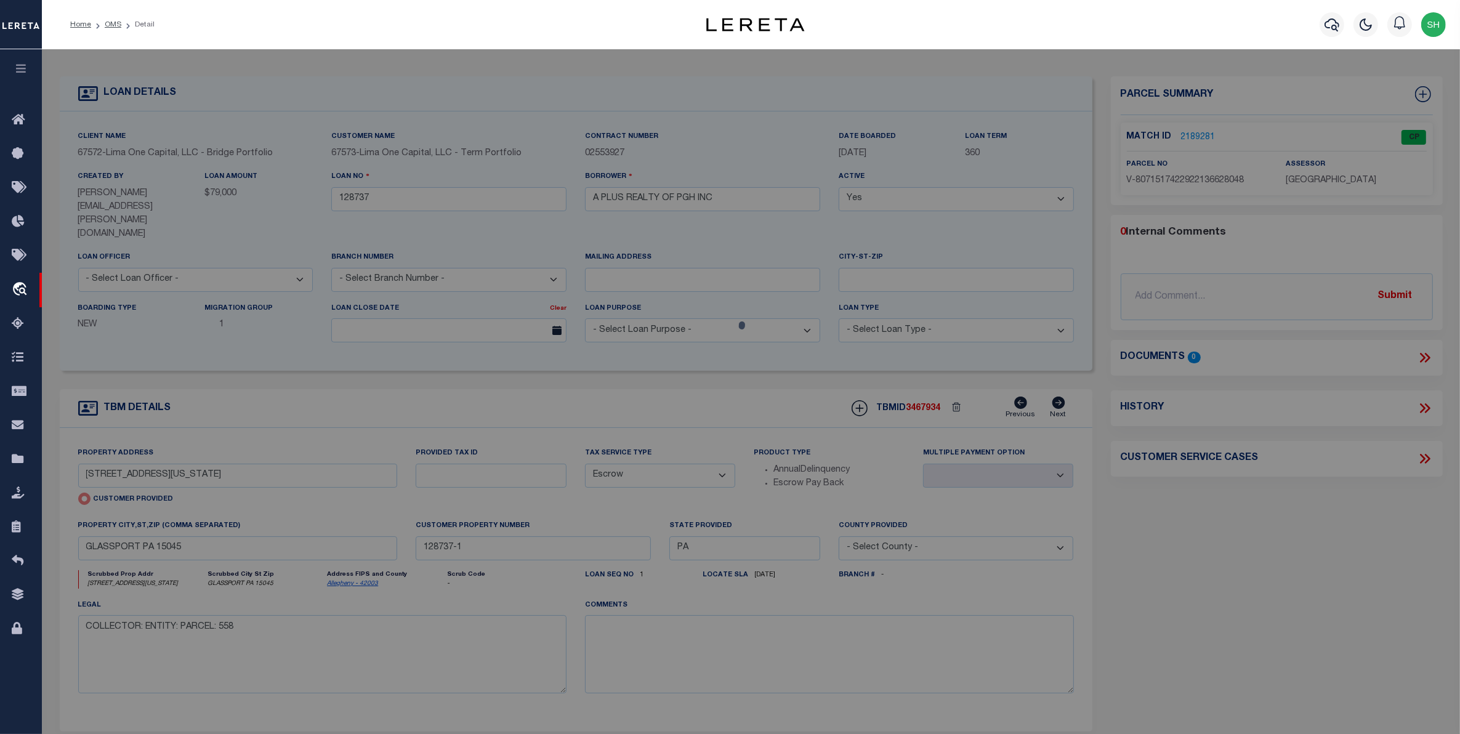
select select "AS"
select select
checkbox input "false"
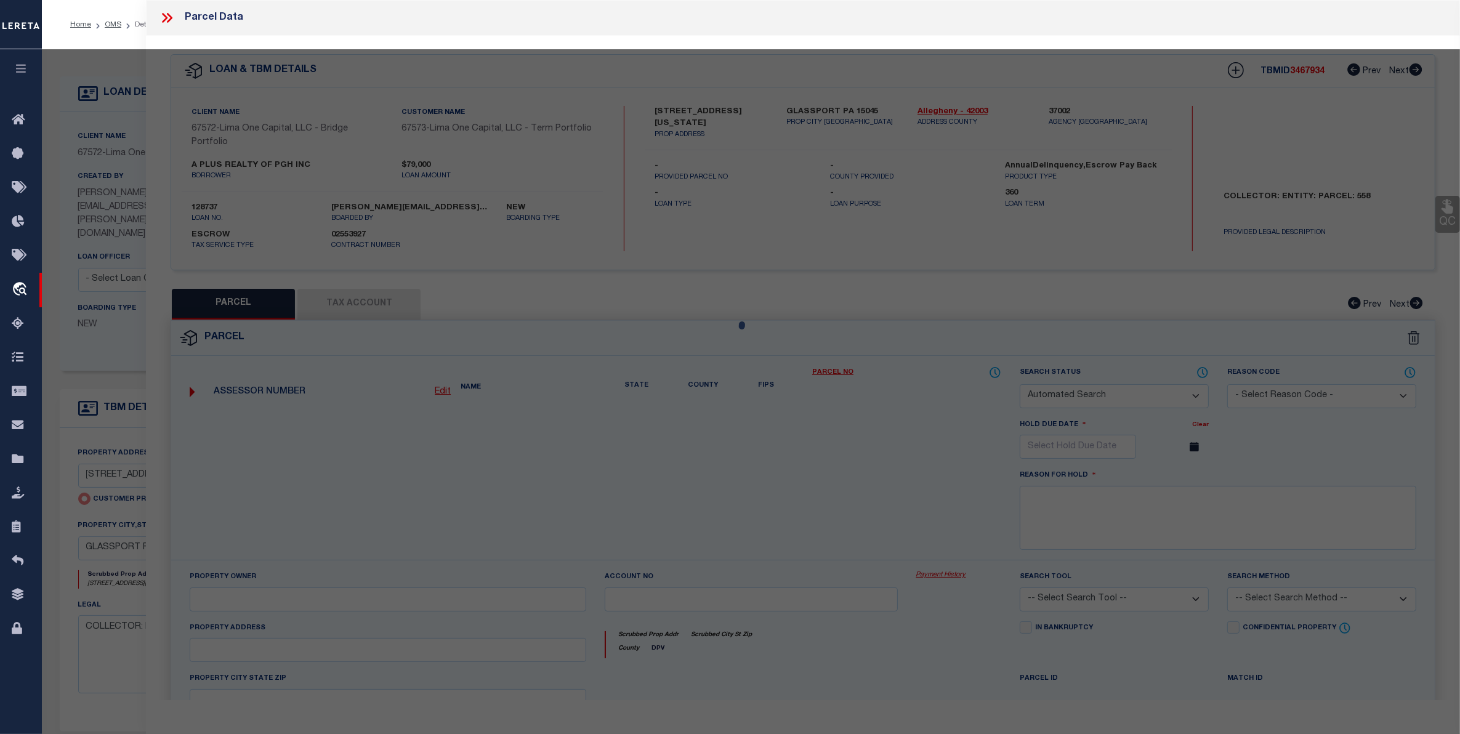
select select "CP"
select select "AGW"
select select
type input "[STREET_ADDRESS][US_STATE]"
checkbox input "false"
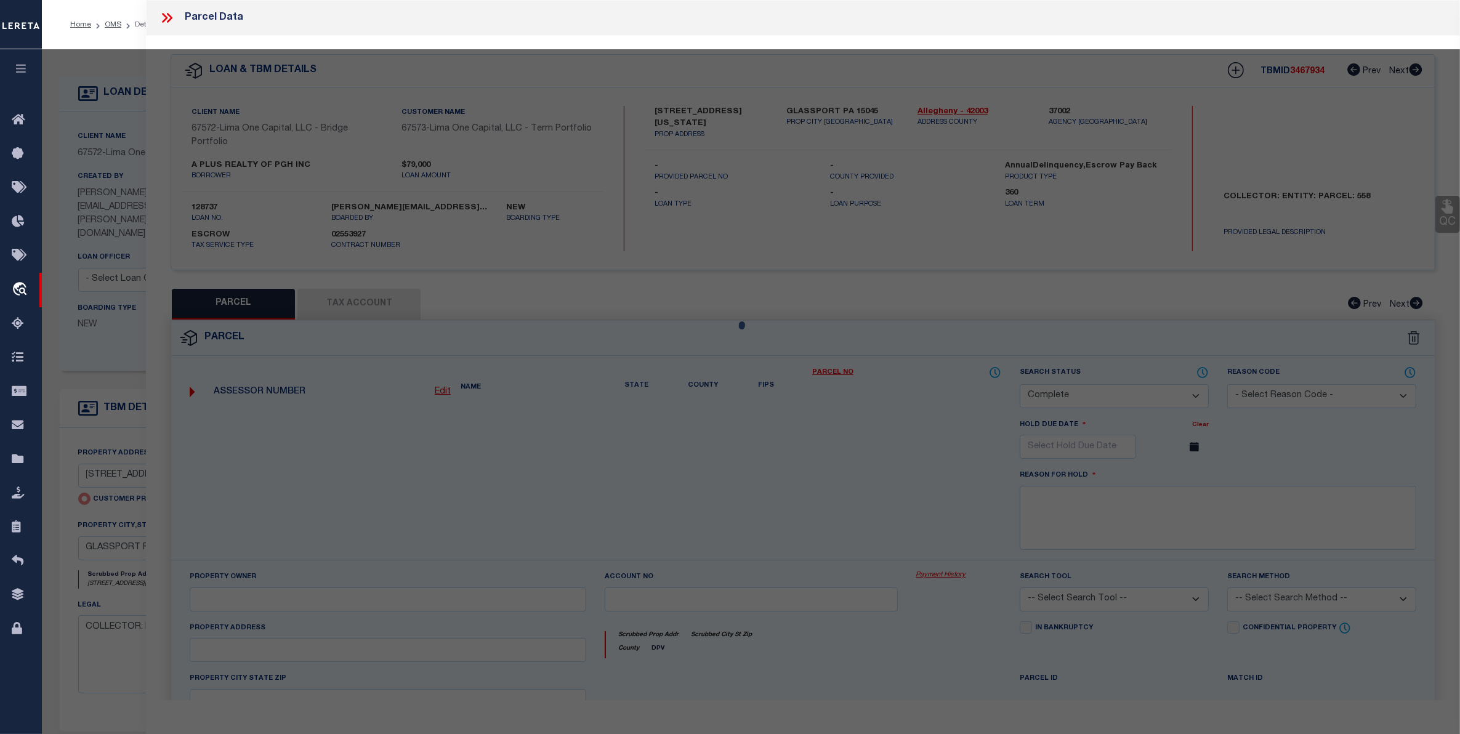
type input "GLASSPORT PA 15045"
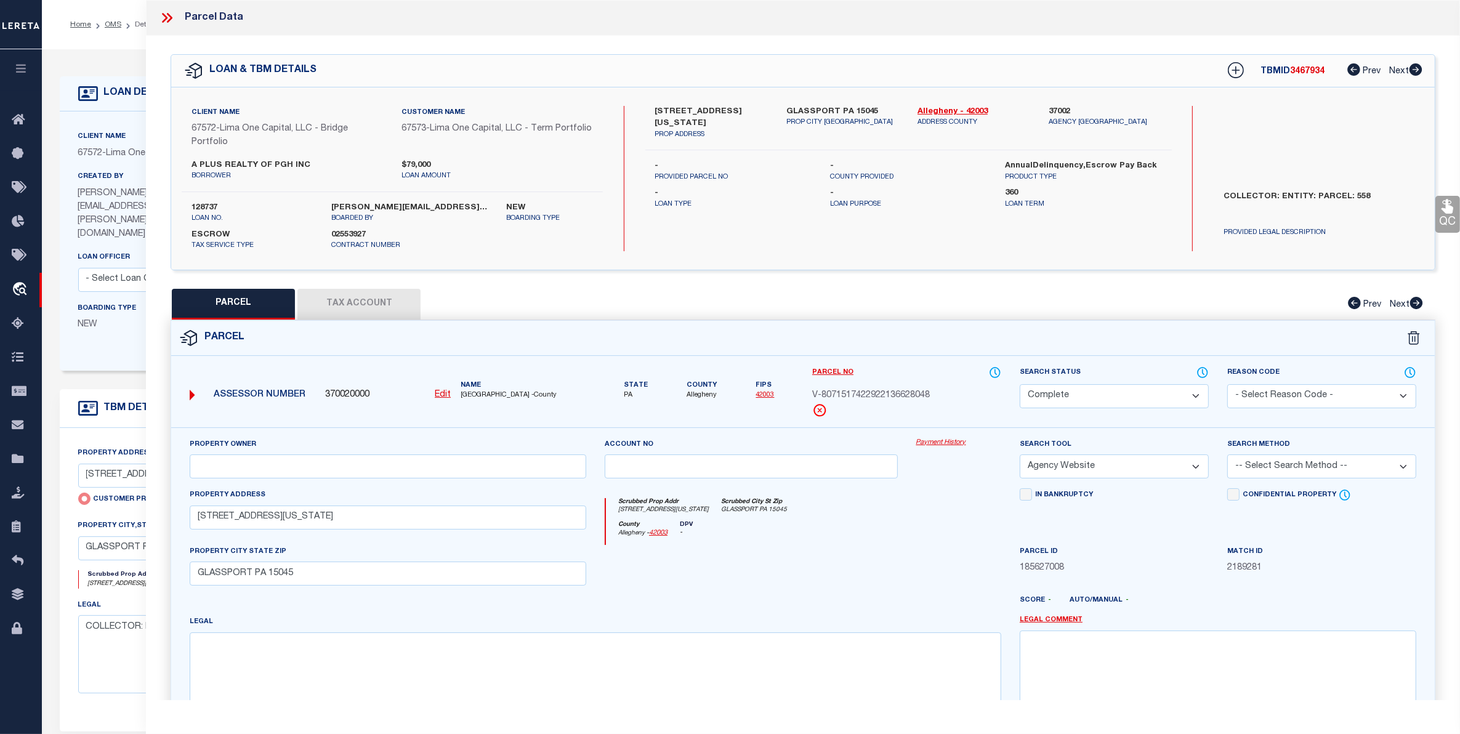
click at [925, 442] on link "Payment History" at bounding box center [958, 443] width 85 height 10
